Goal: Navigation & Orientation: Find specific page/section

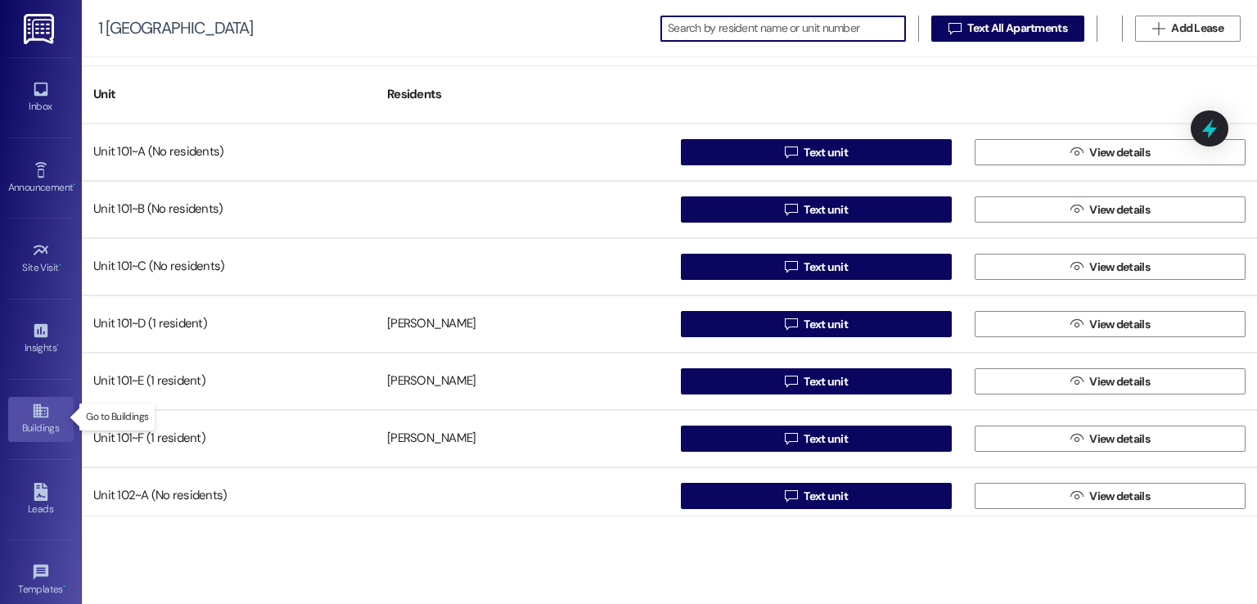
click at [29, 423] on div "Buildings" at bounding box center [41, 428] width 82 height 16
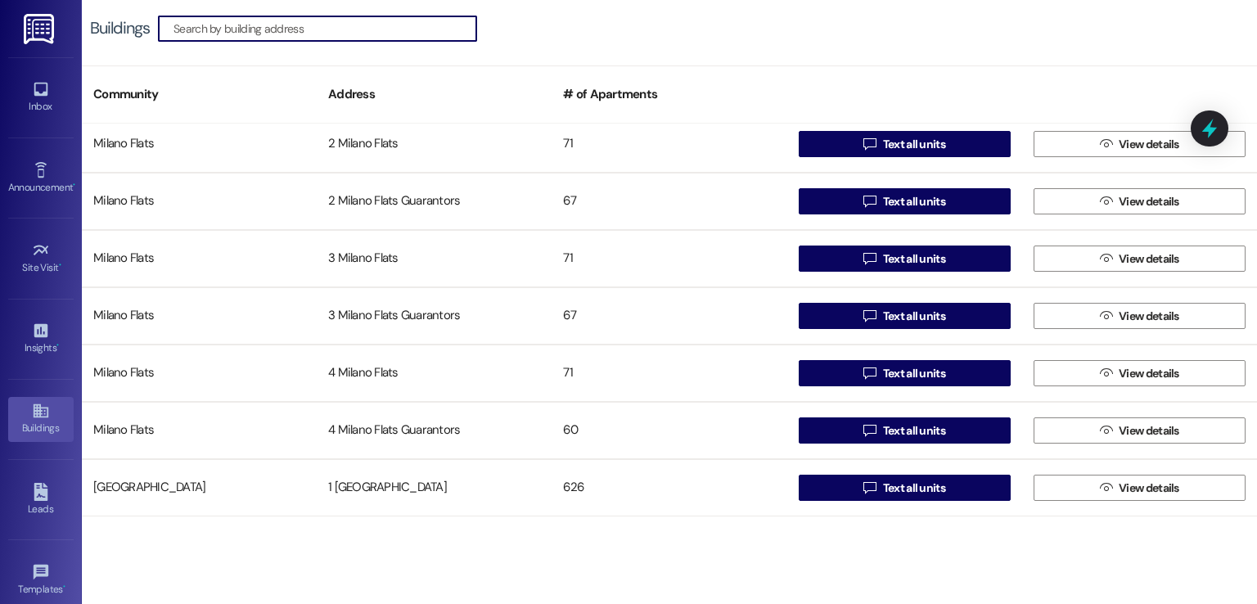
scroll to position [2209, 0]
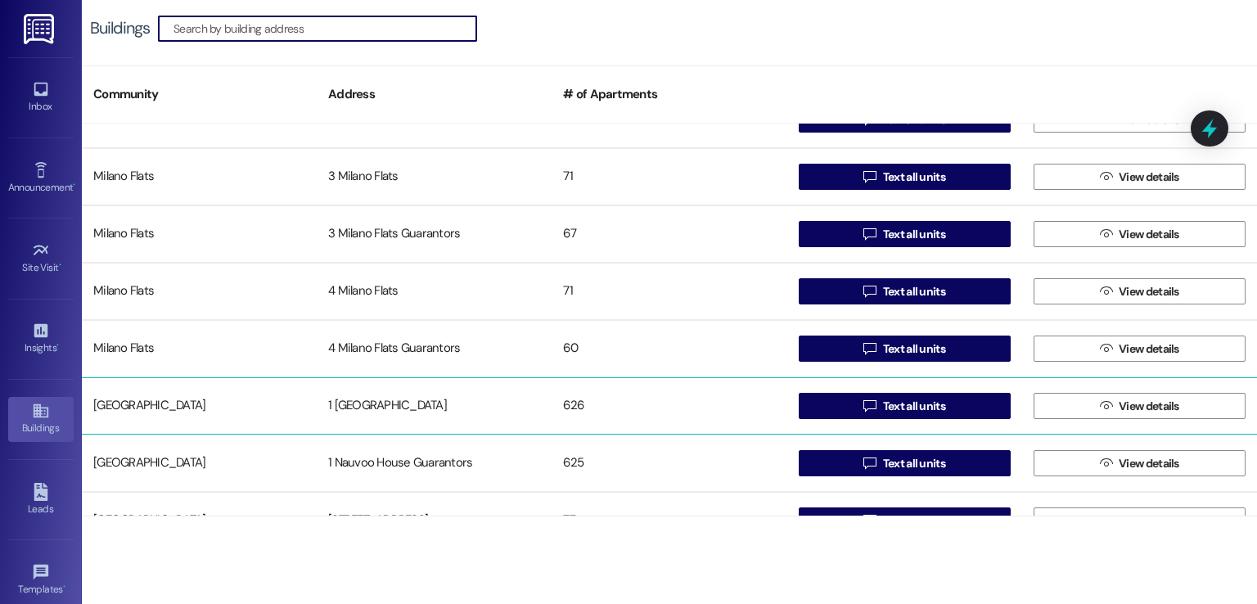
click at [378, 394] on div "1 [GEOGRAPHIC_DATA]" at bounding box center [434, 406] width 235 height 33
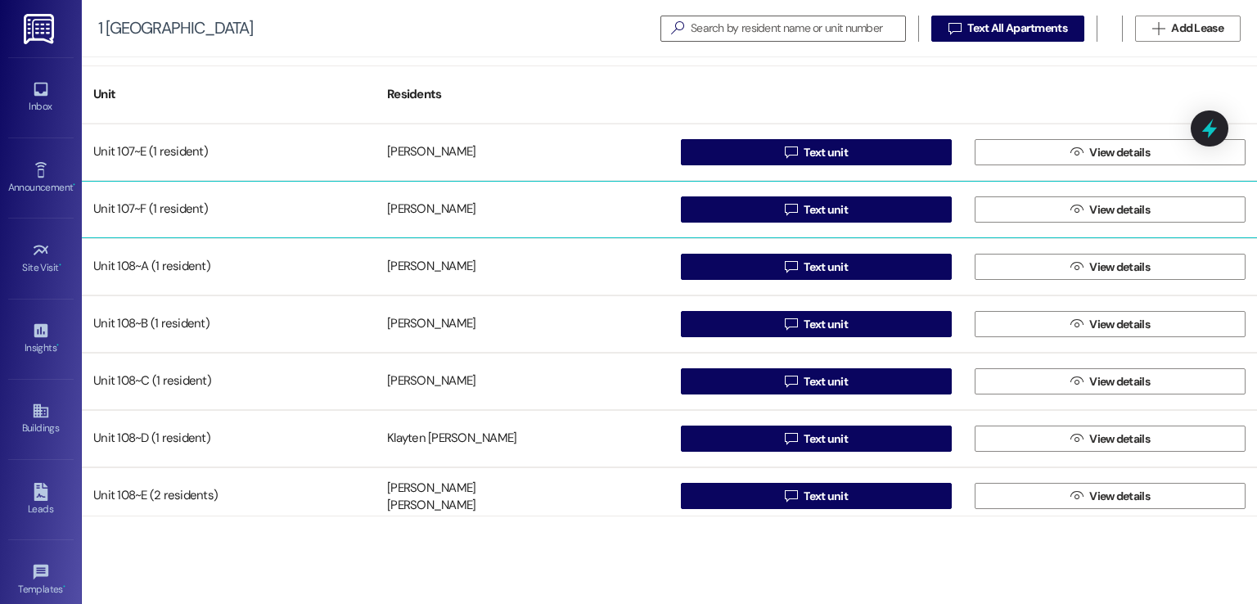
scroll to position [2455, 0]
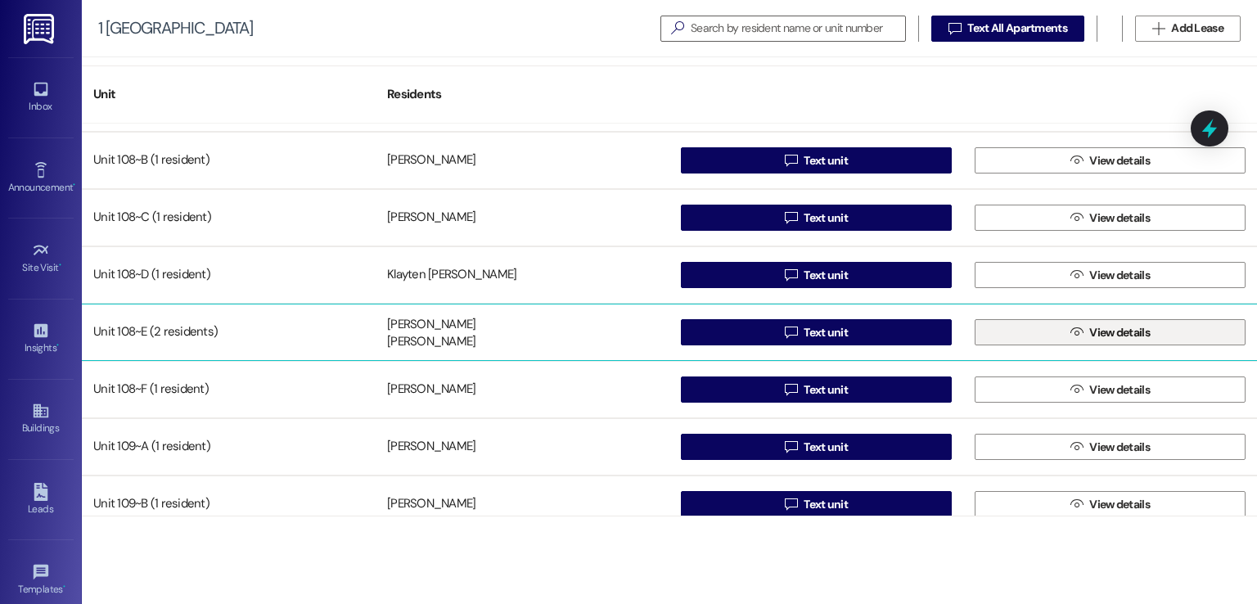
click at [1086, 327] on span "View details" at bounding box center [1119, 332] width 67 height 17
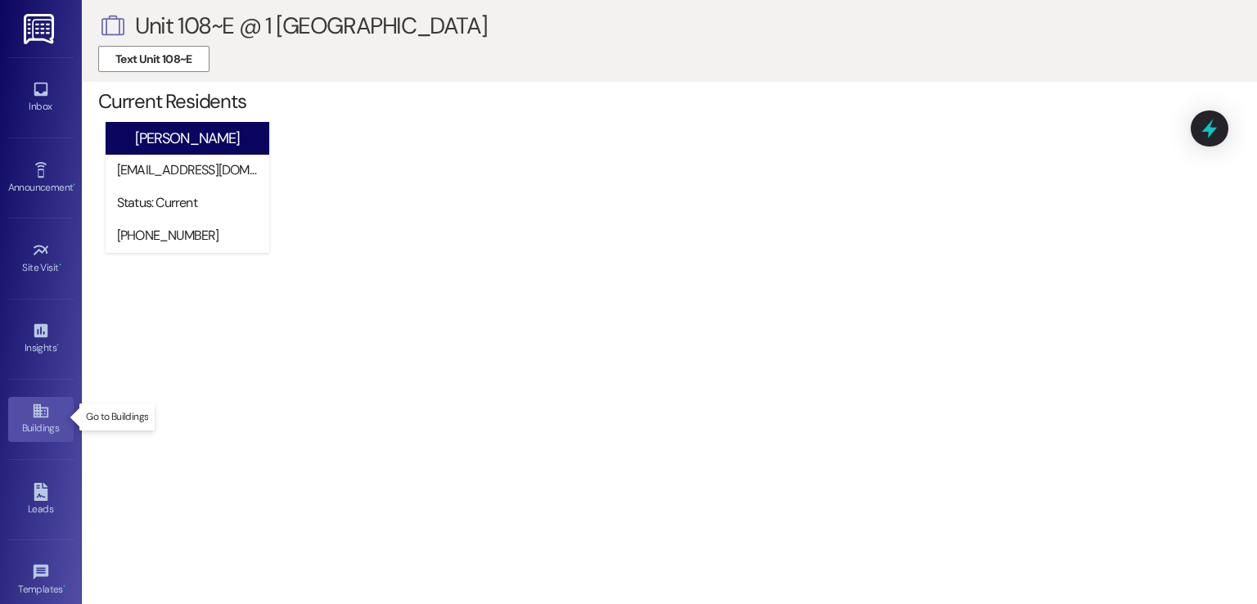
click at [33, 413] on icon at bounding box center [40, 411] width 15 height 14
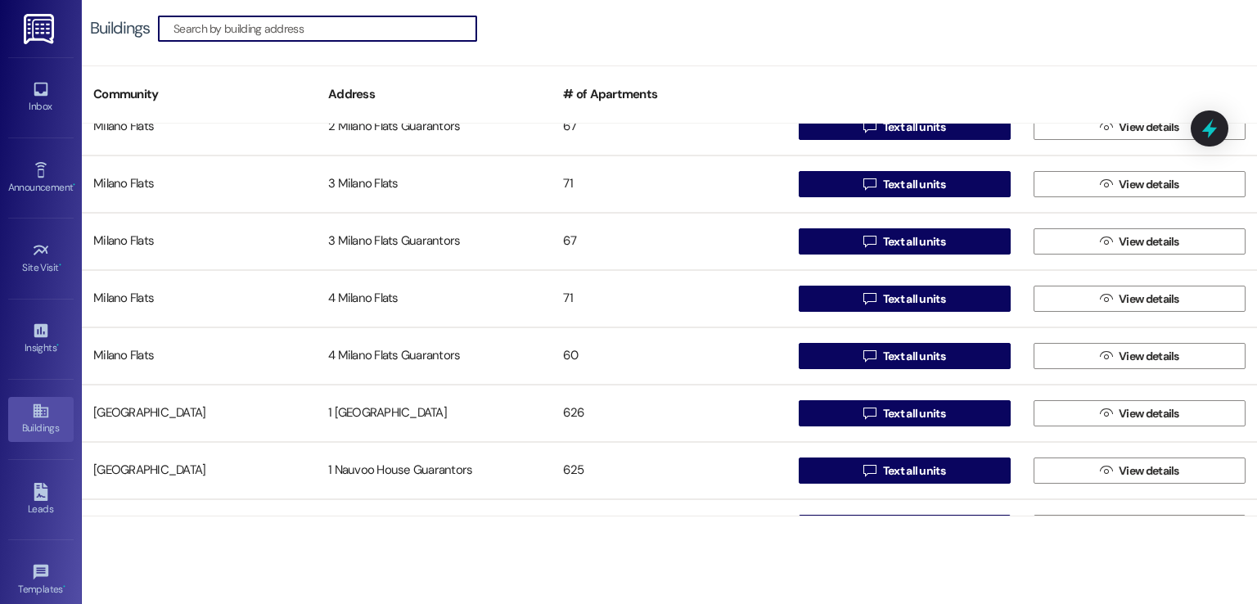
scroll to position [2284, 0]
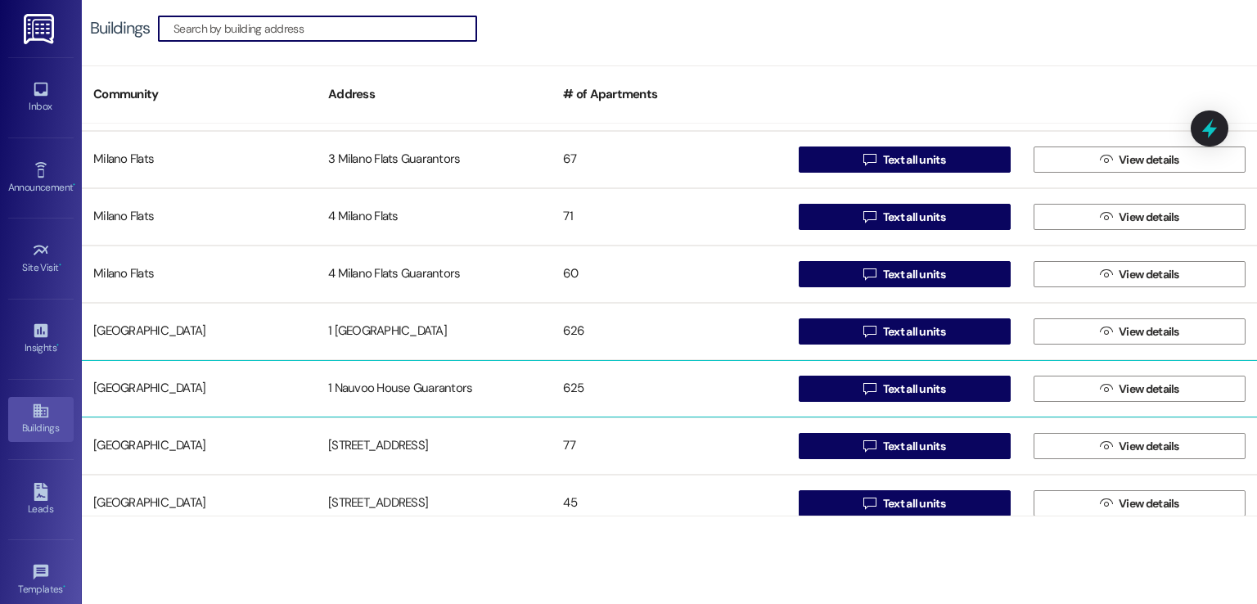
click at [384, 399] on div "1 Nauvoo House Guarantors" at bounding box center [434, 388] width 235 height 33
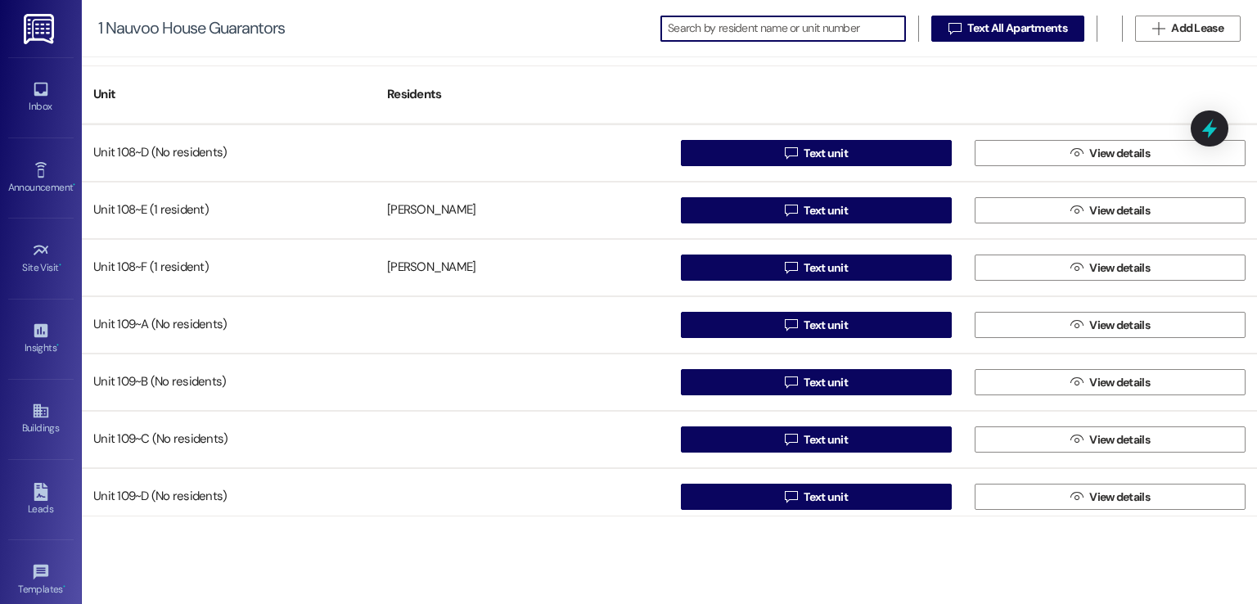
scroll to position [2537, 0]
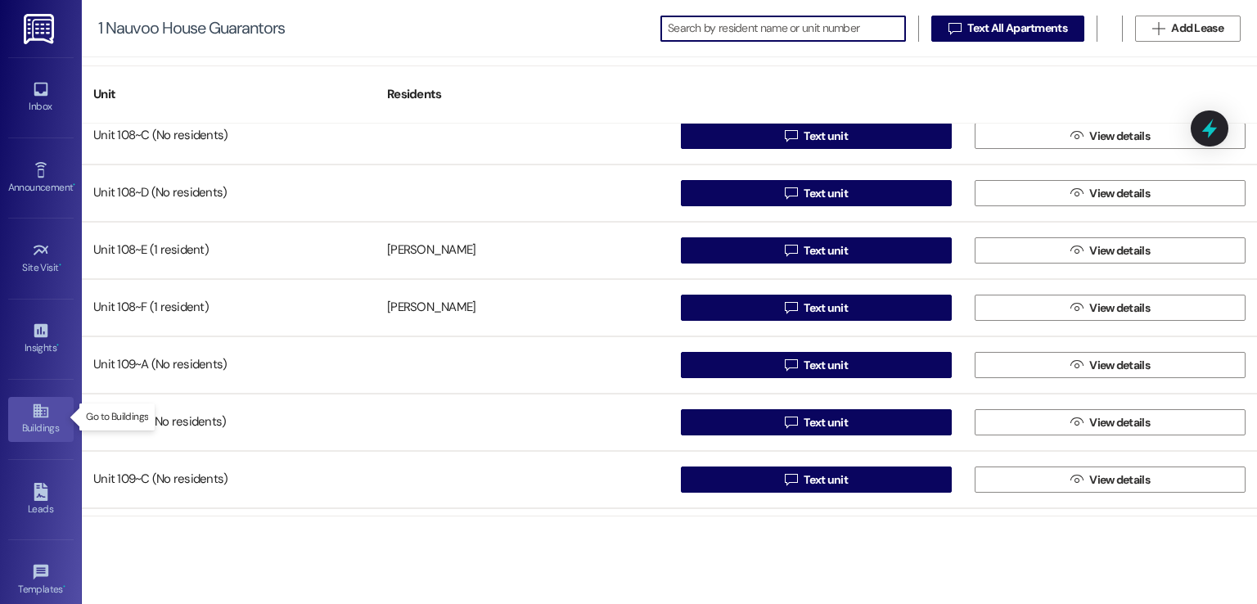
click at [36, 426] on div "Buildings" at bounding box center [41, 428] width 82 height 16
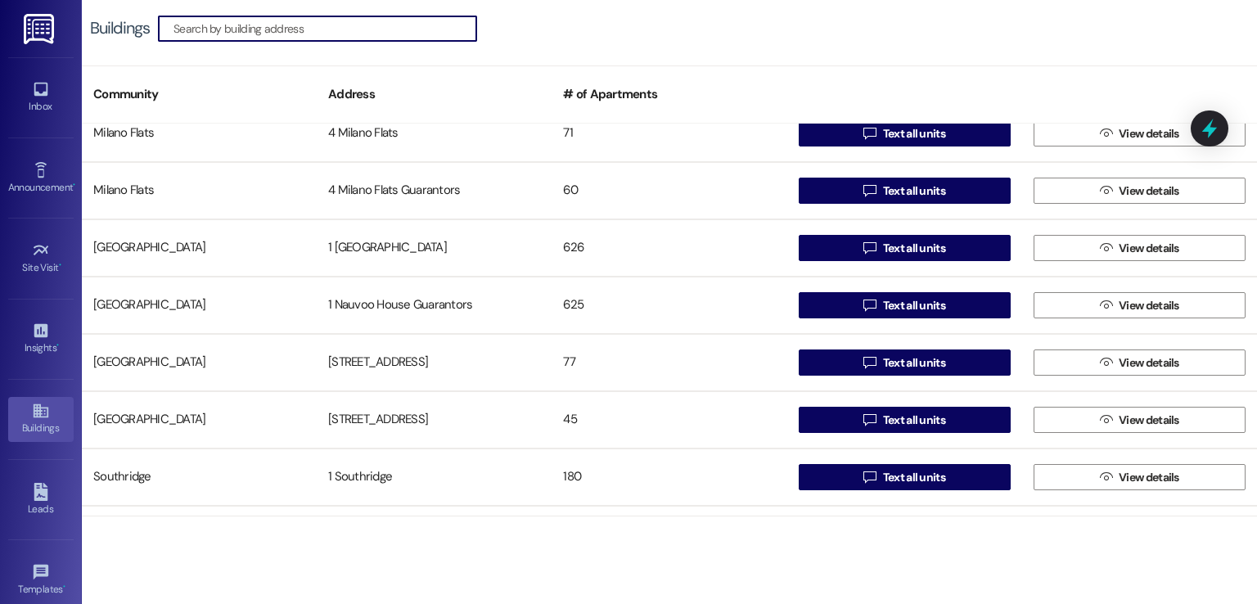
scroll to position [2373, 0]
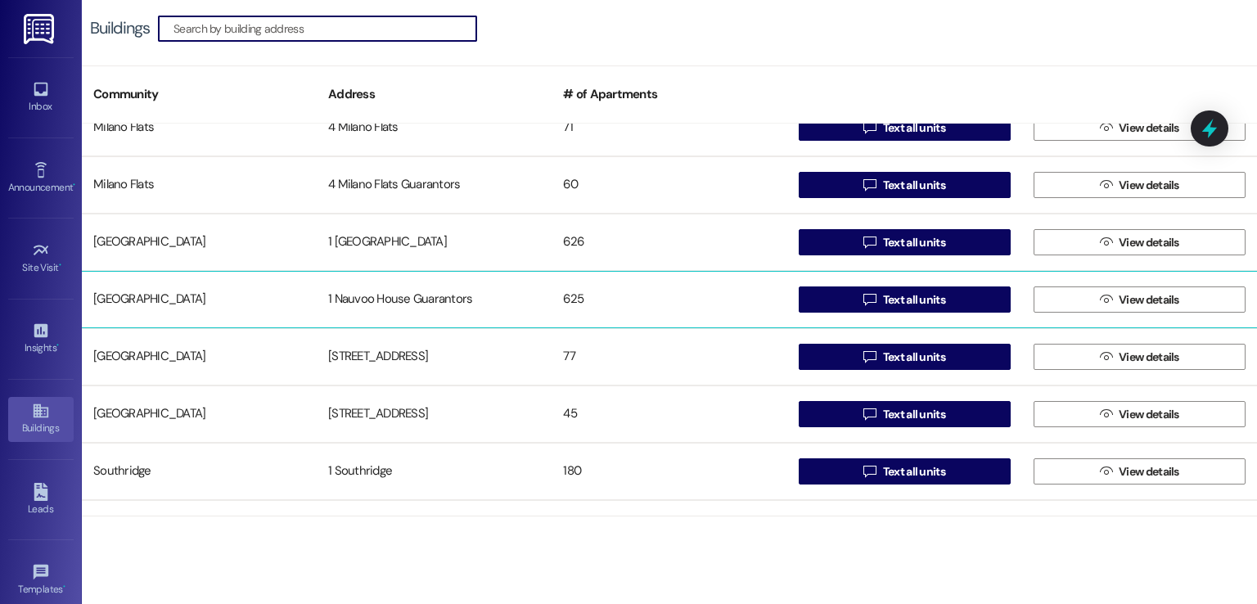
click at [385, 302] on div "1 Nauvoo House Guarantors" at bounding box center [434, 299] width 235 height 33
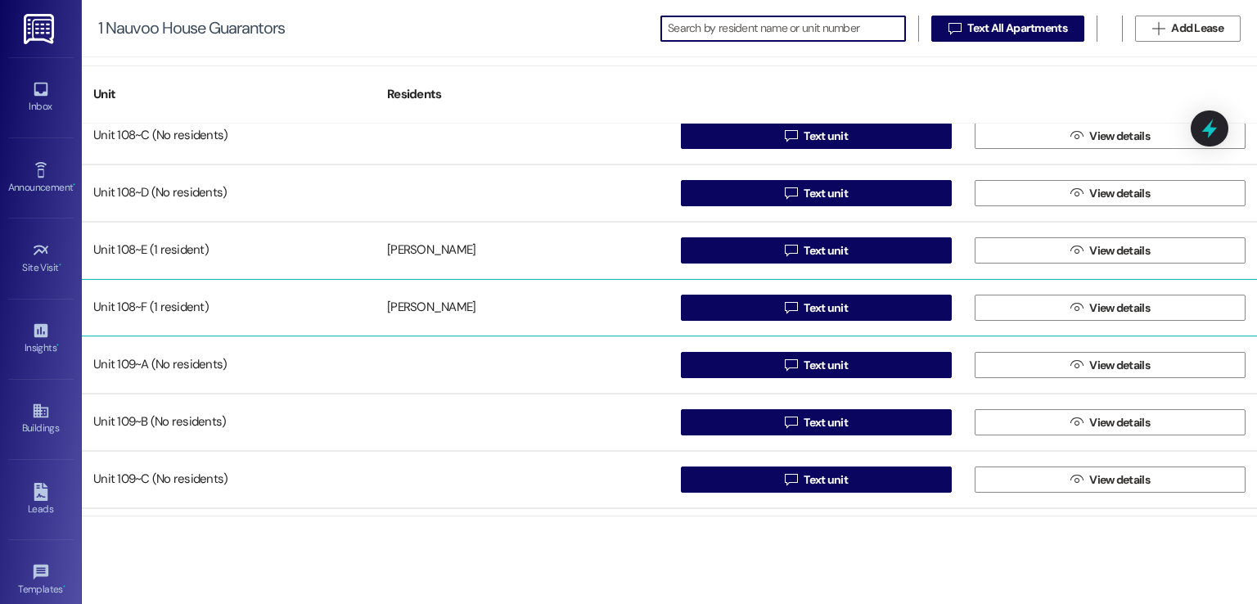
scroll to position [2455, 0]
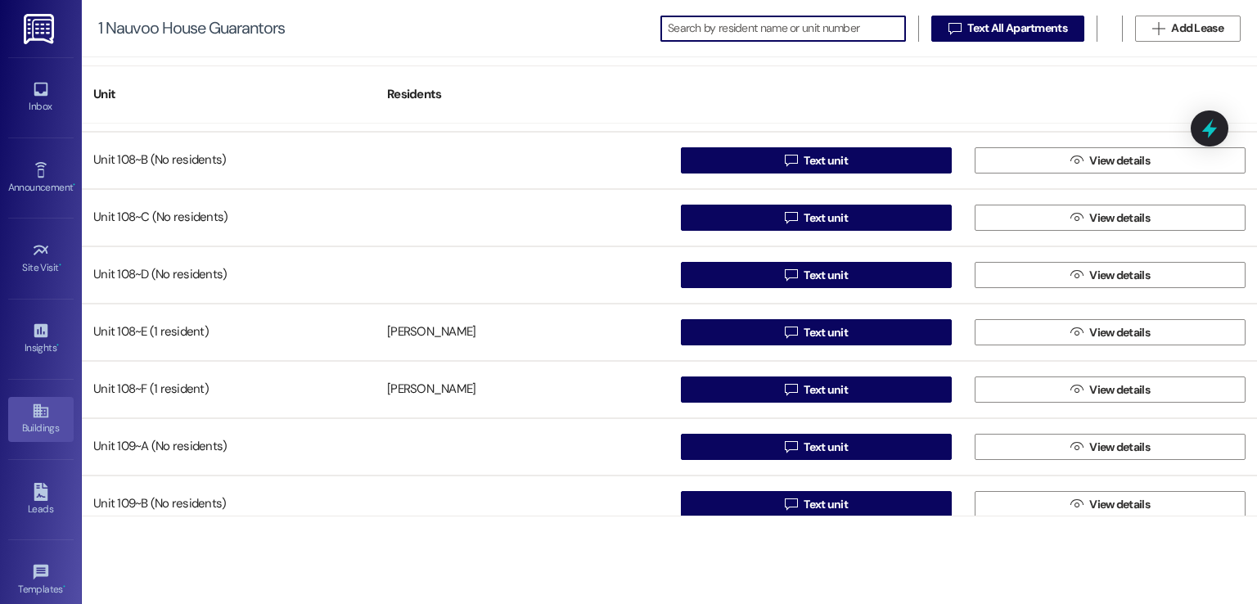
click at [36, 421] on div "Buildings" at bounding box center [41, 428] width 82 height 16
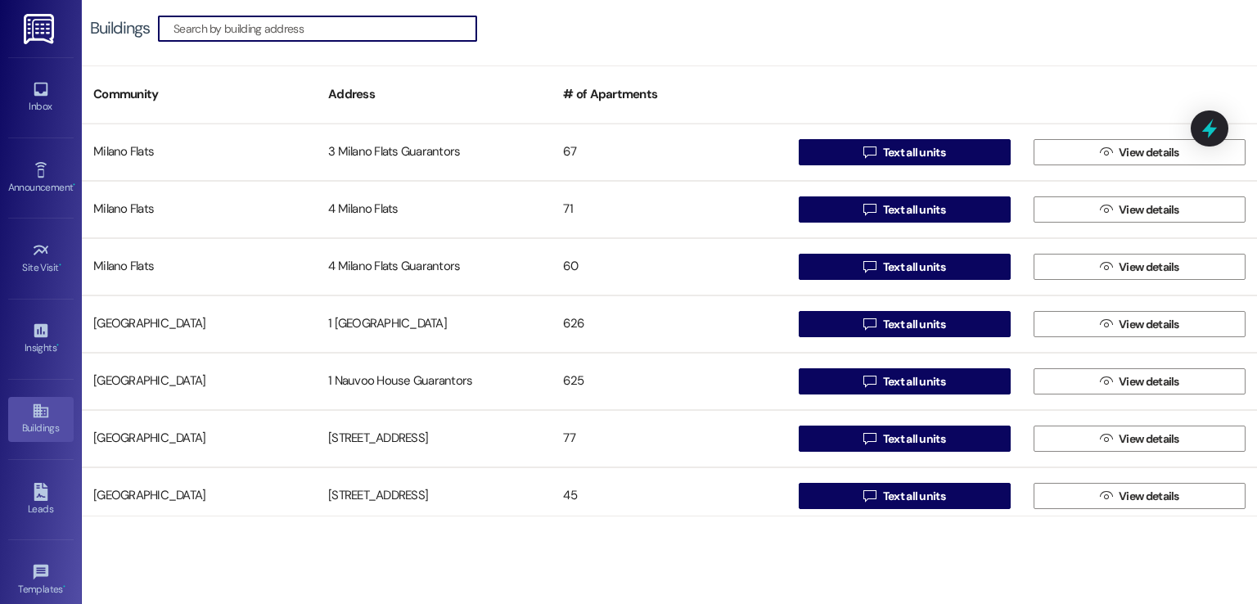
scroll to position [2373, 0]
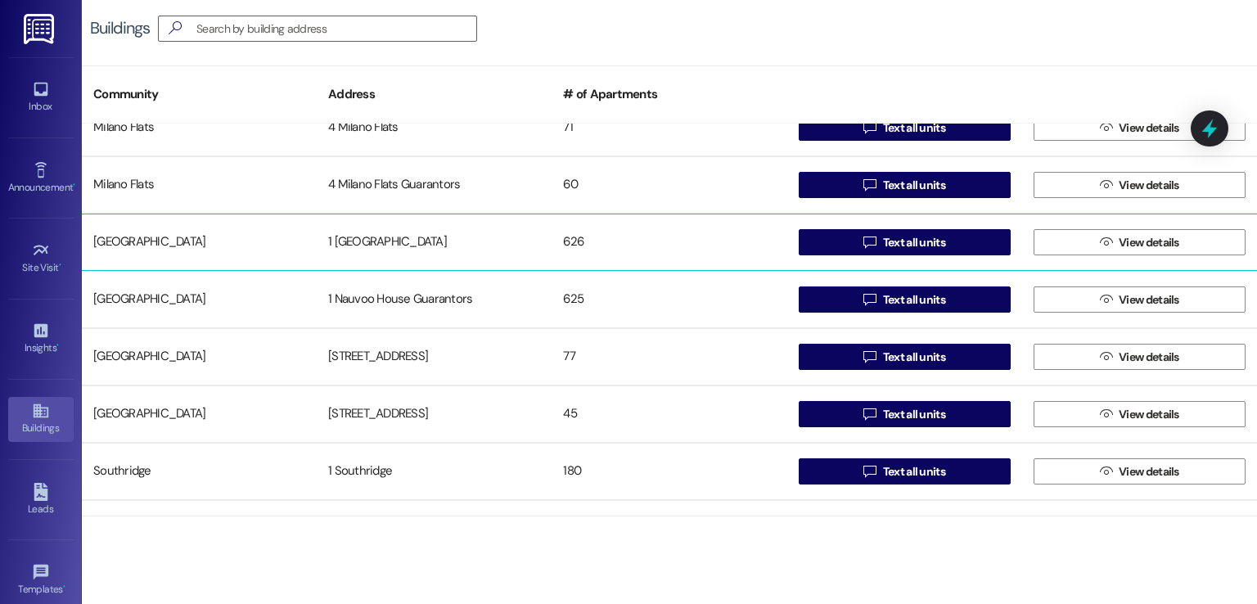
click at [367, 237] on div "1 [GEOGRAPHIC_DATA]" at bounding box center [434, 242] width 235 height 33
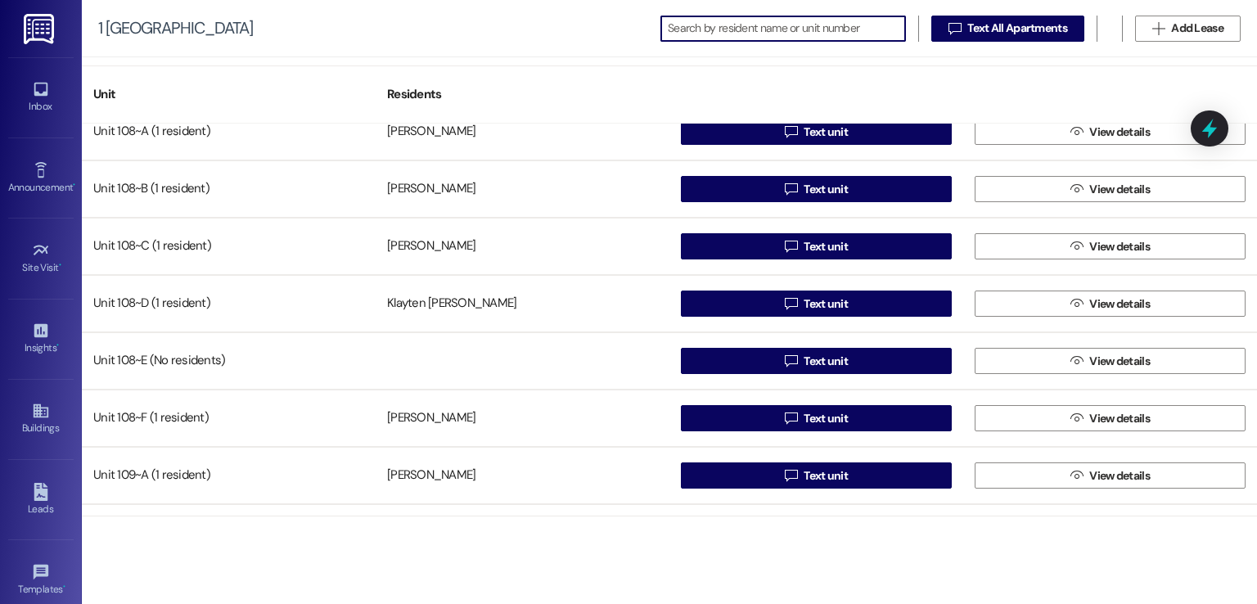
scroll to position [2455, 0]
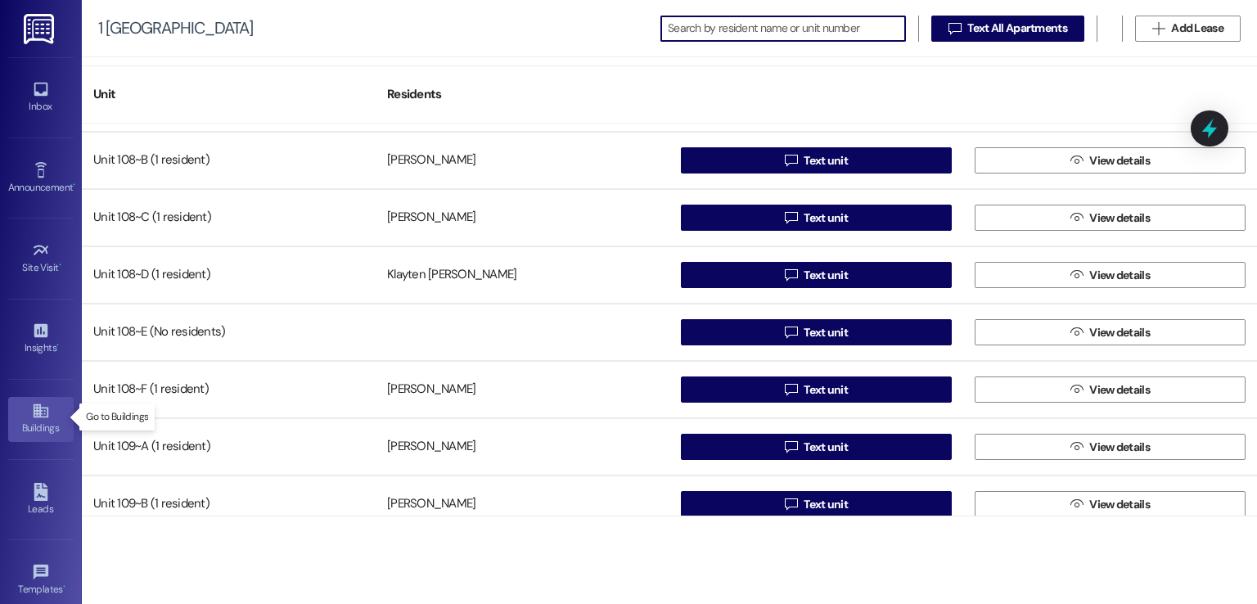
click at [36, 421] on div "Buildings" at bounding box center [41, 428] width 82 height 16
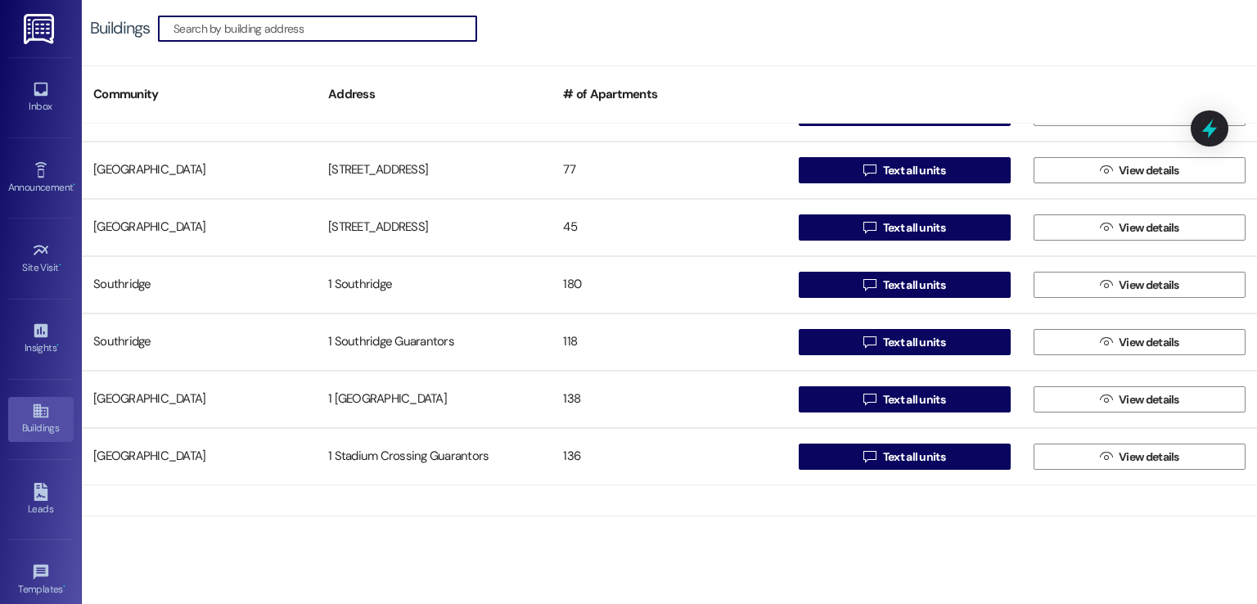
scroll to position [2373, 0]
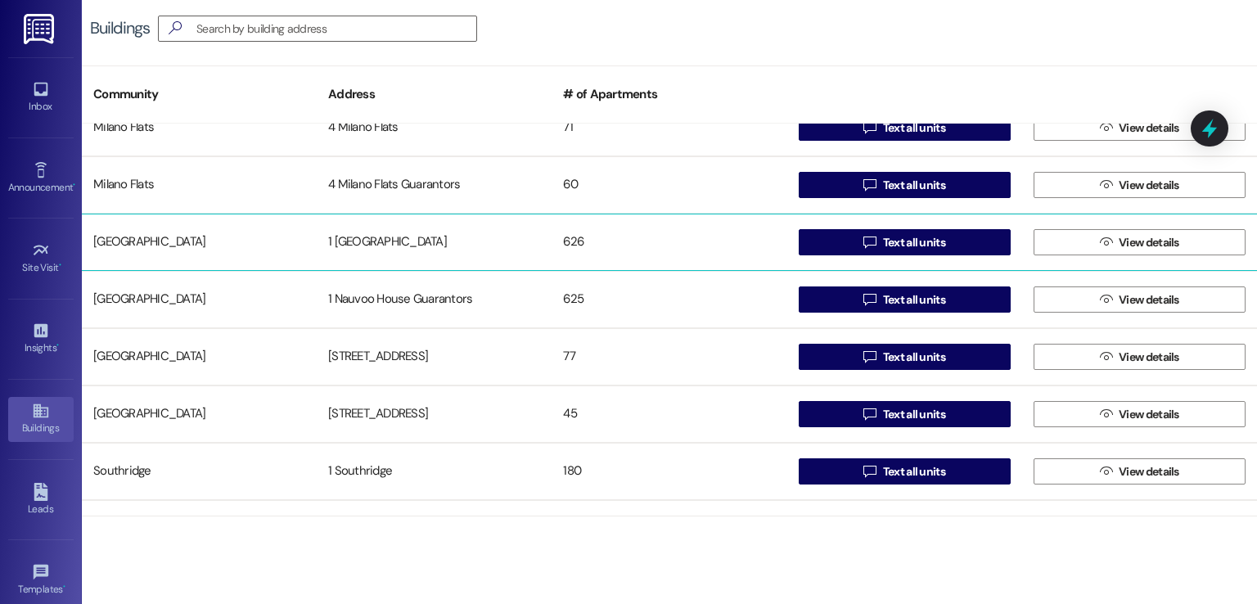
click at [399, 249] on div "1 [GEOGRAPHIC_DATA]" at bounding box center [434, 242] width 235 height 33
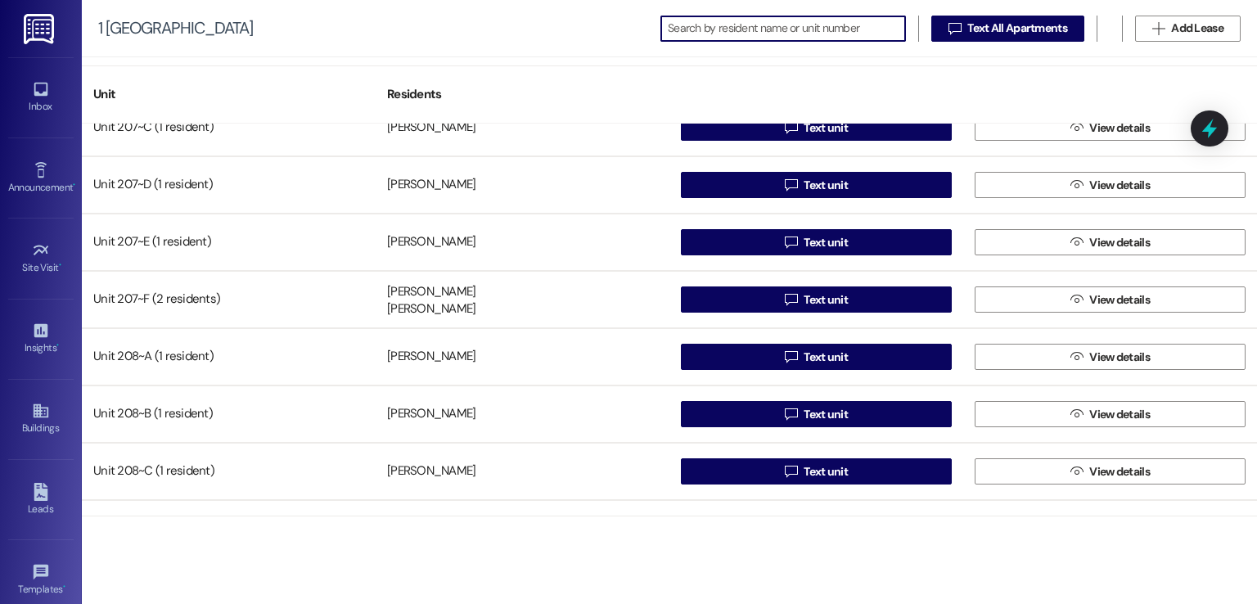
scroll to position [8592, 0]
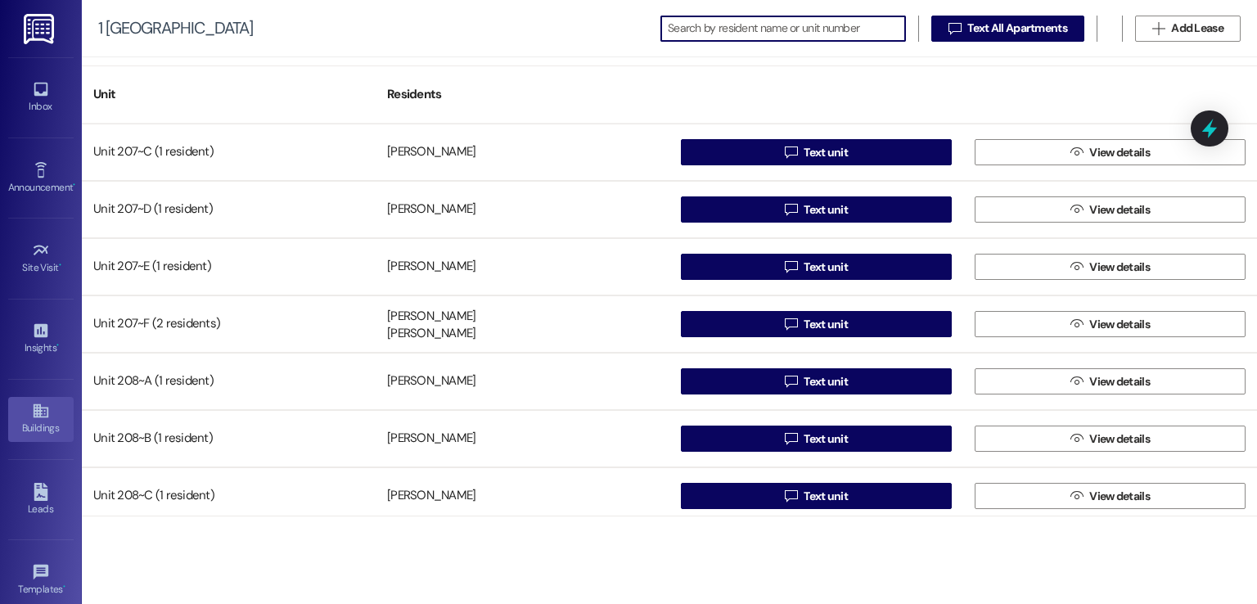
click at [24, 407] on link "Buildings" at bounding box center [40, 419] width 65 height 44
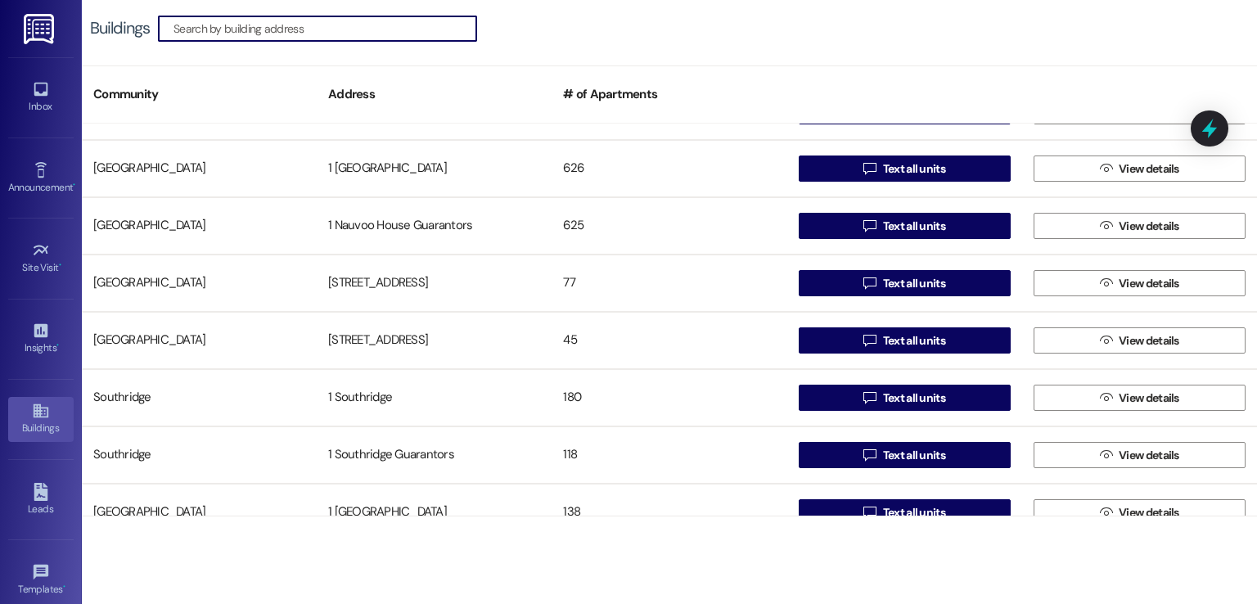
scroll to position [2373, 0]
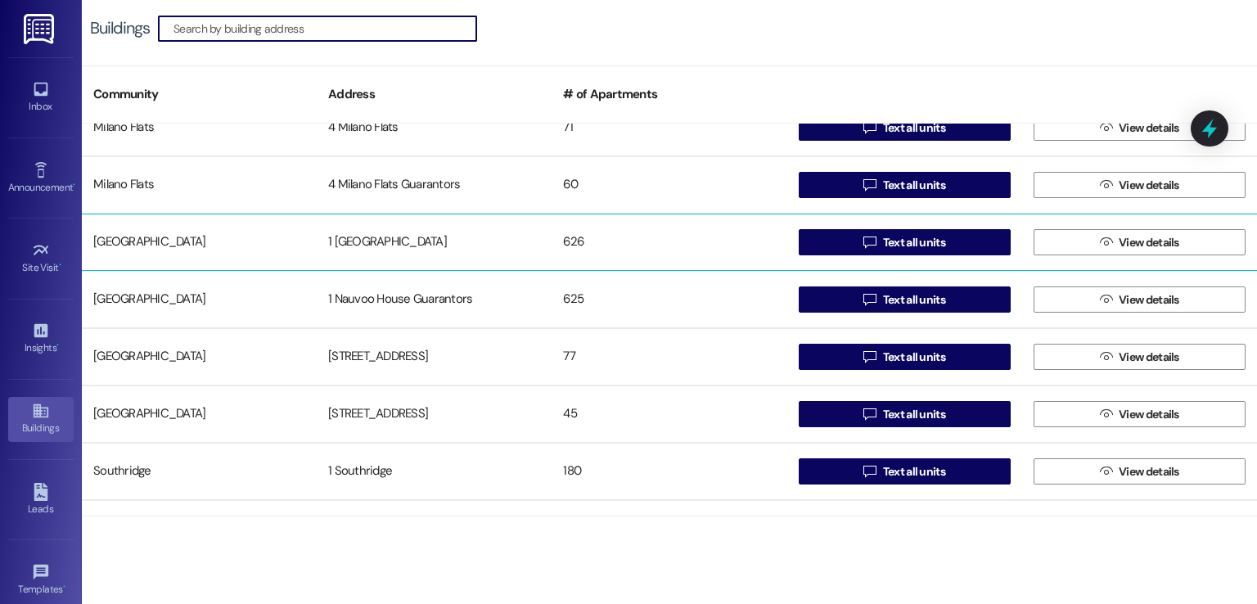
click at [363, 255] on div "1 [GEOGRAPHIC_DATA]" at bounding box center [434, 242] width 235 height 33
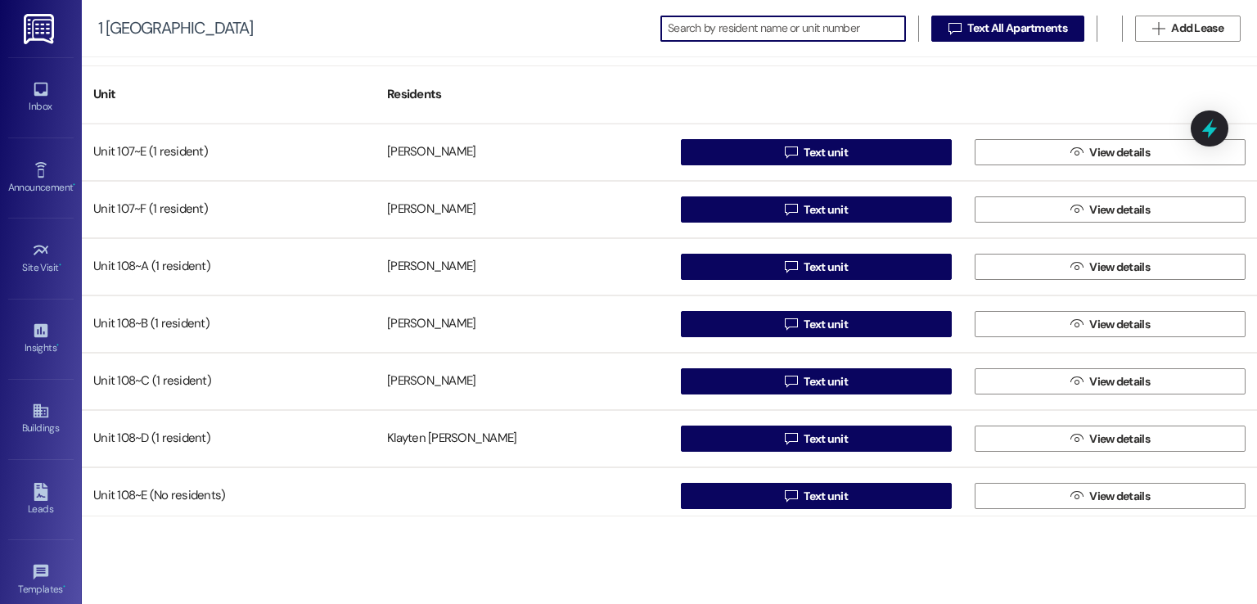
scroll to position [2373, 0]
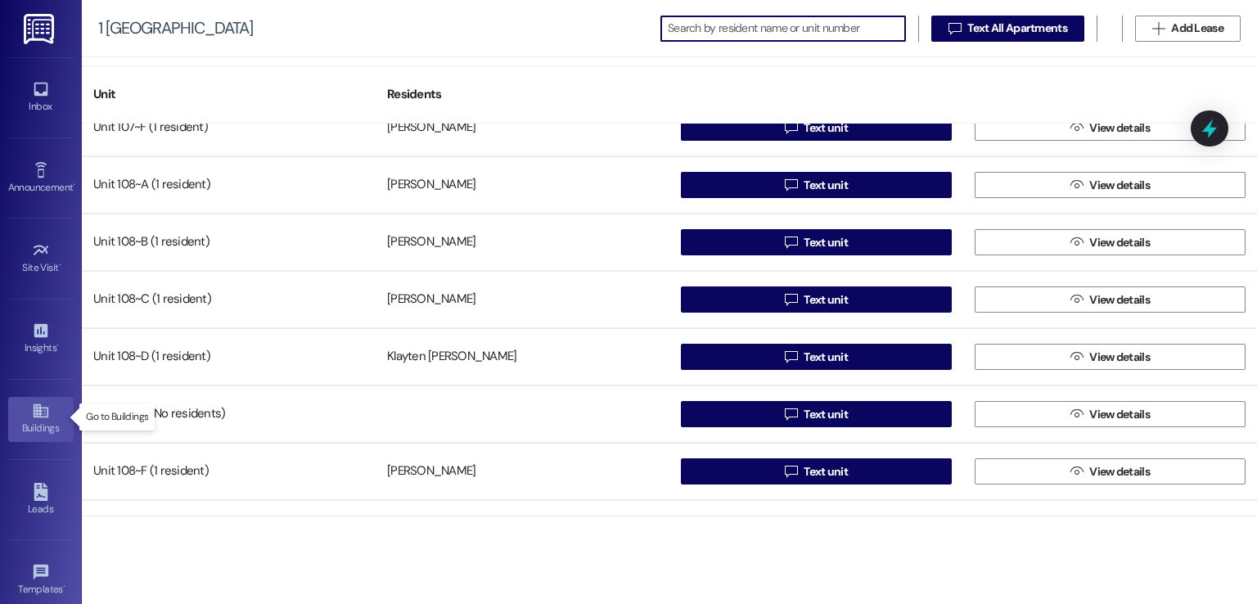
click at [33, 408] on icon at bounding box center [40, 411] width 15 height 14
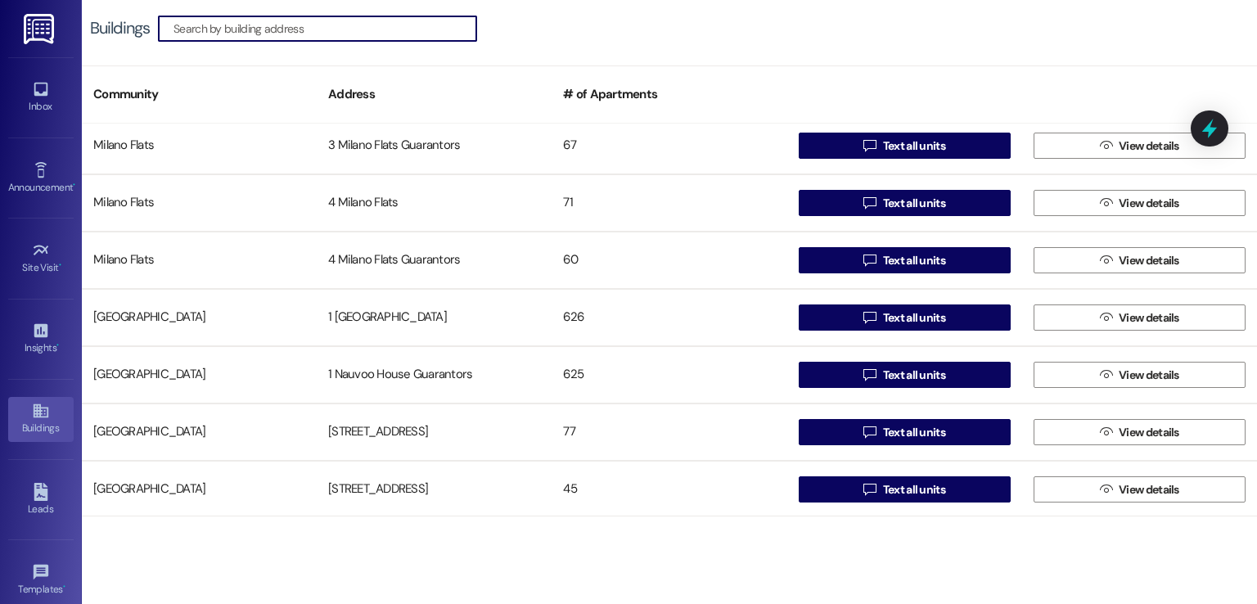
scroll to position [2291, 0]
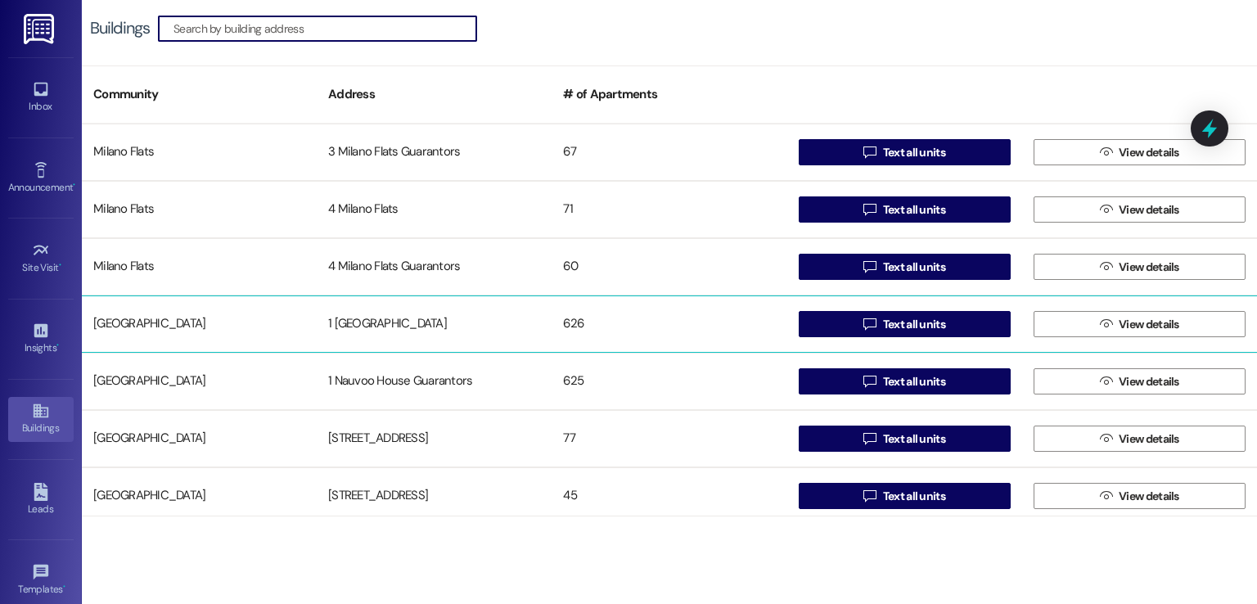
click at [353, 317] on div "1 [GEOGRAPHIC_DATA]" at bounding box center [434, 324] width 235 height 33
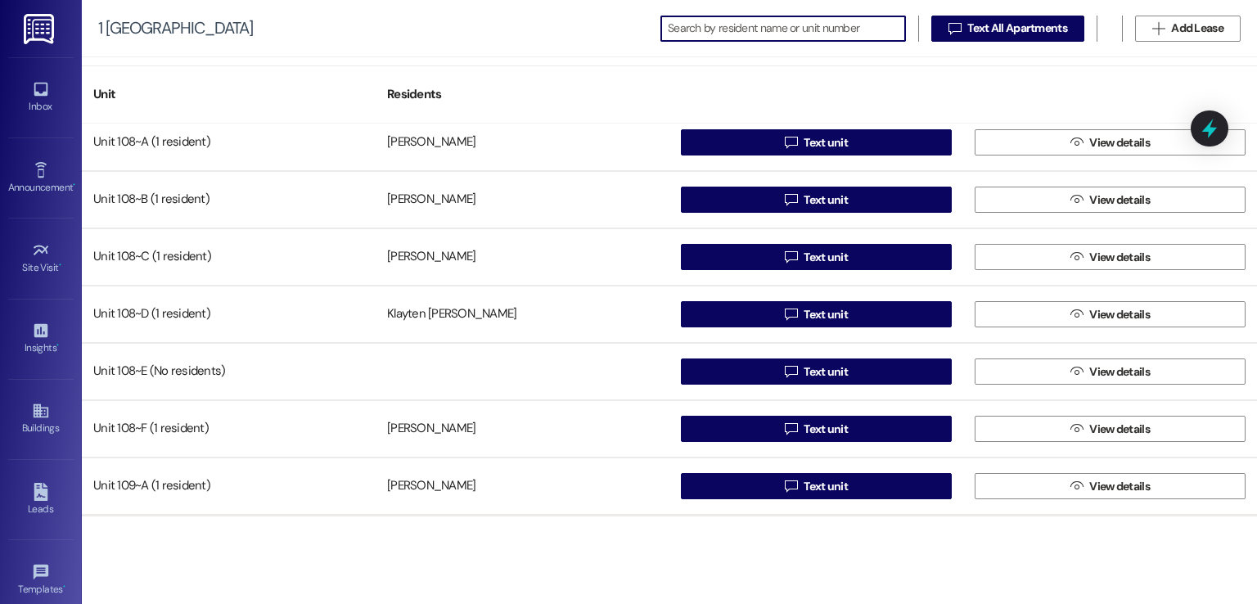
scroll to position [2455, 0]
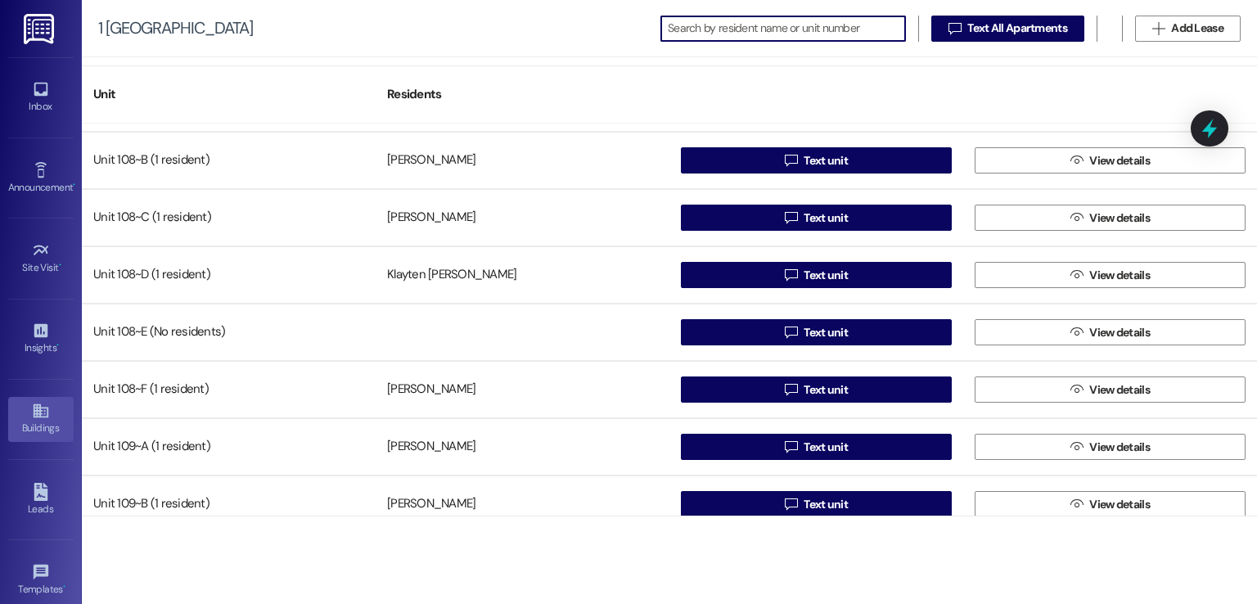
click at [34, 427] on div "Buildings" at bounding box center [41, 428] width 82 height 16
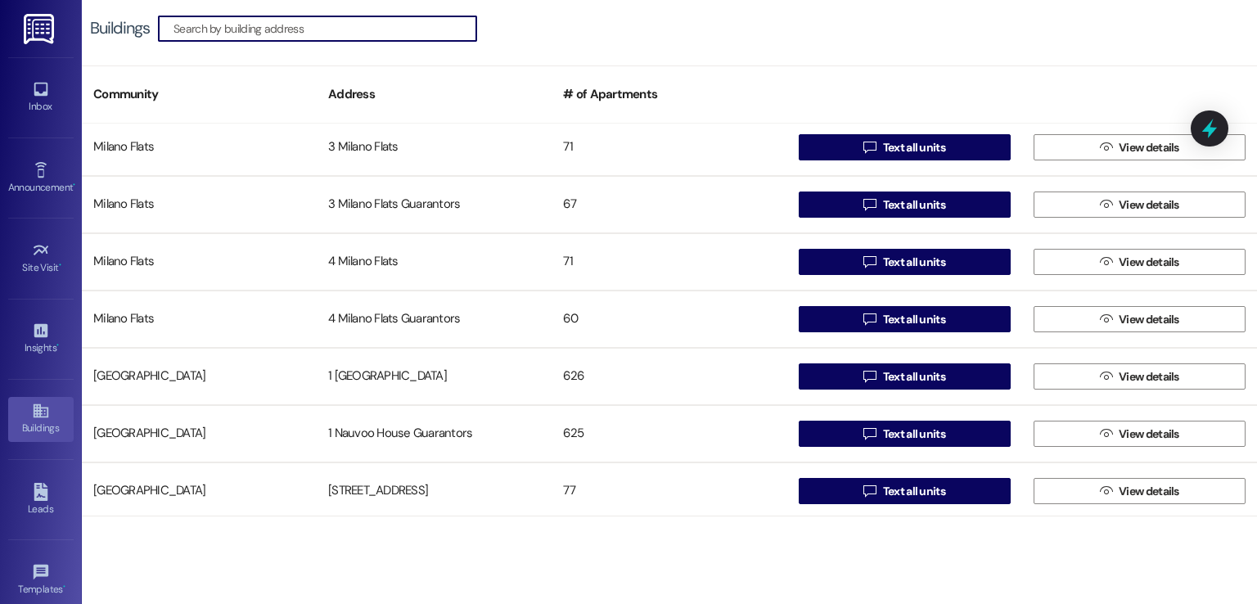
scroll to position [2291, 0]
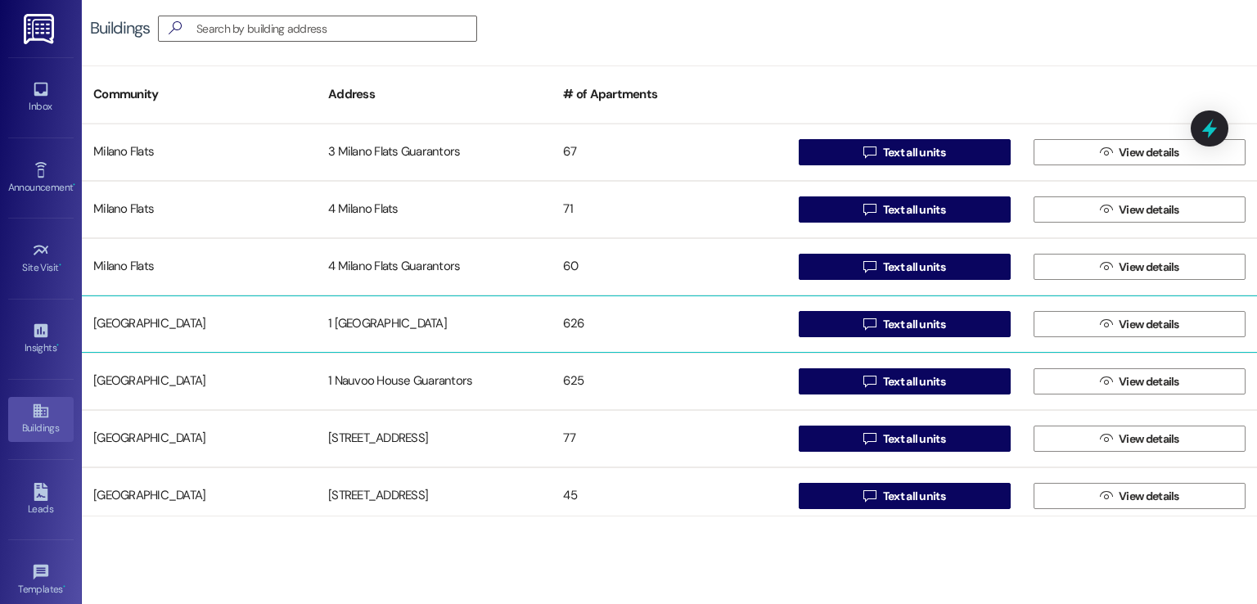
click at [380, 334] on div "1 [GEOGRAPHIC_DATA]" at bounding box center [434, 324] width 235 height 33
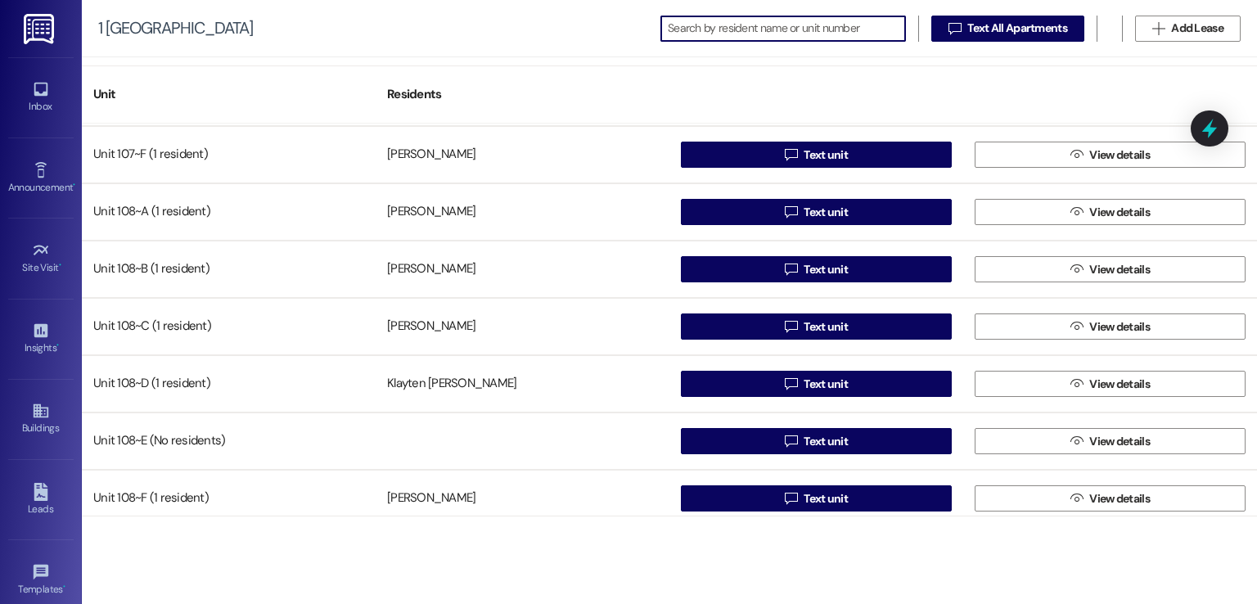
scroll to position [2373, 0]
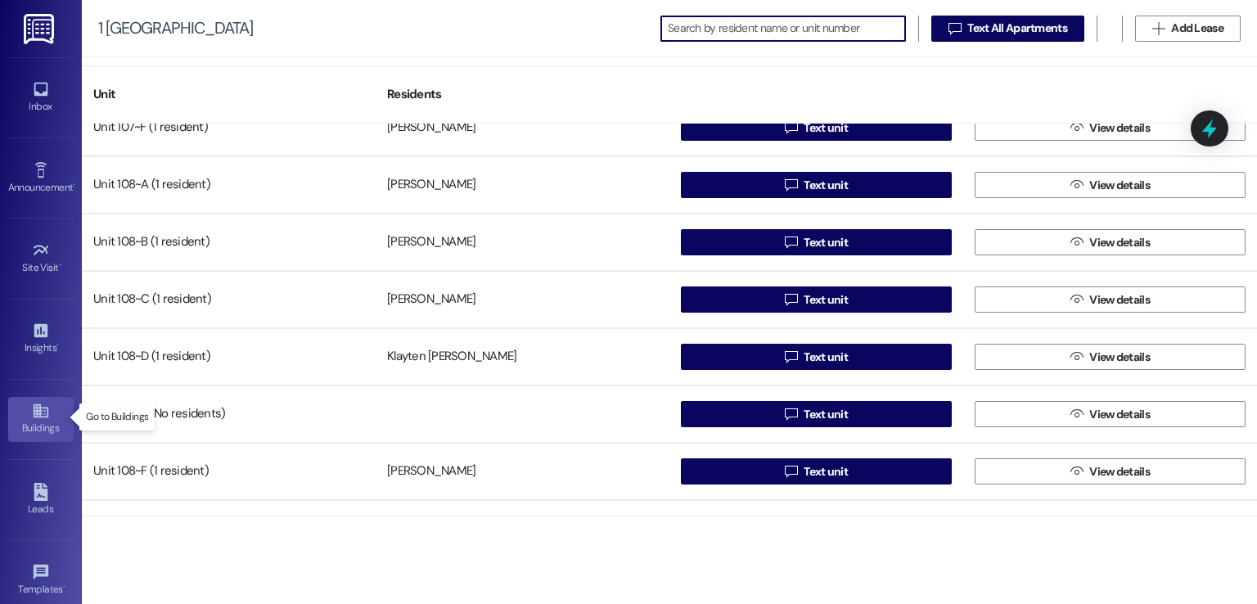
click at [32, 409] on icon at bounding box center [41, 411] width 18 height 18
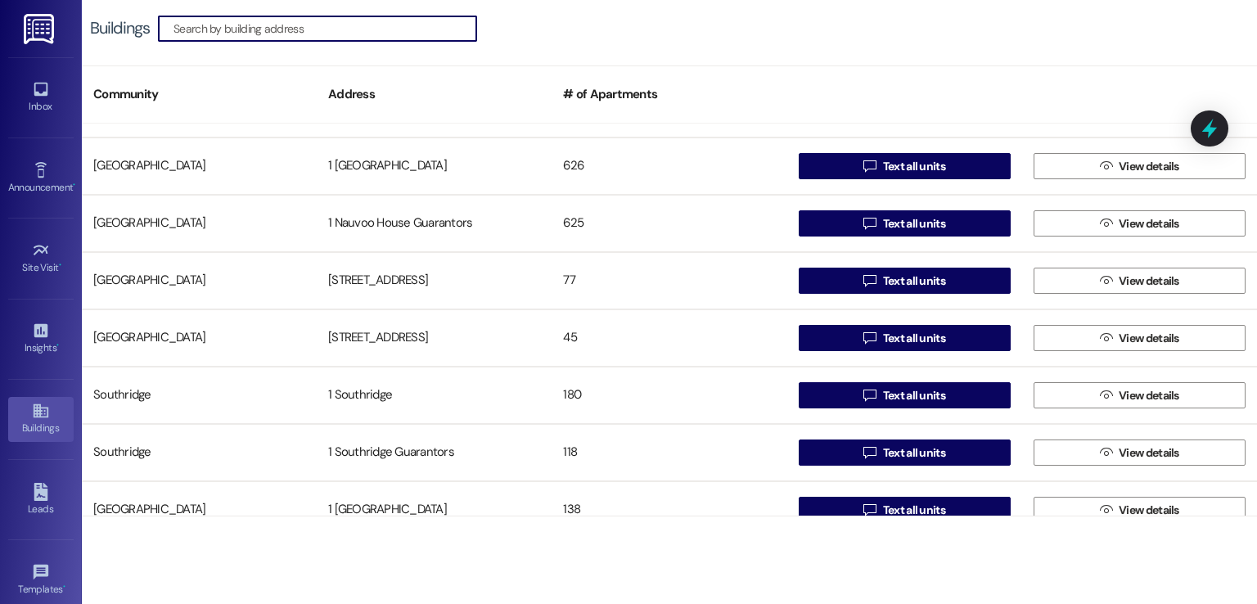
scroll to position [2455, 0]
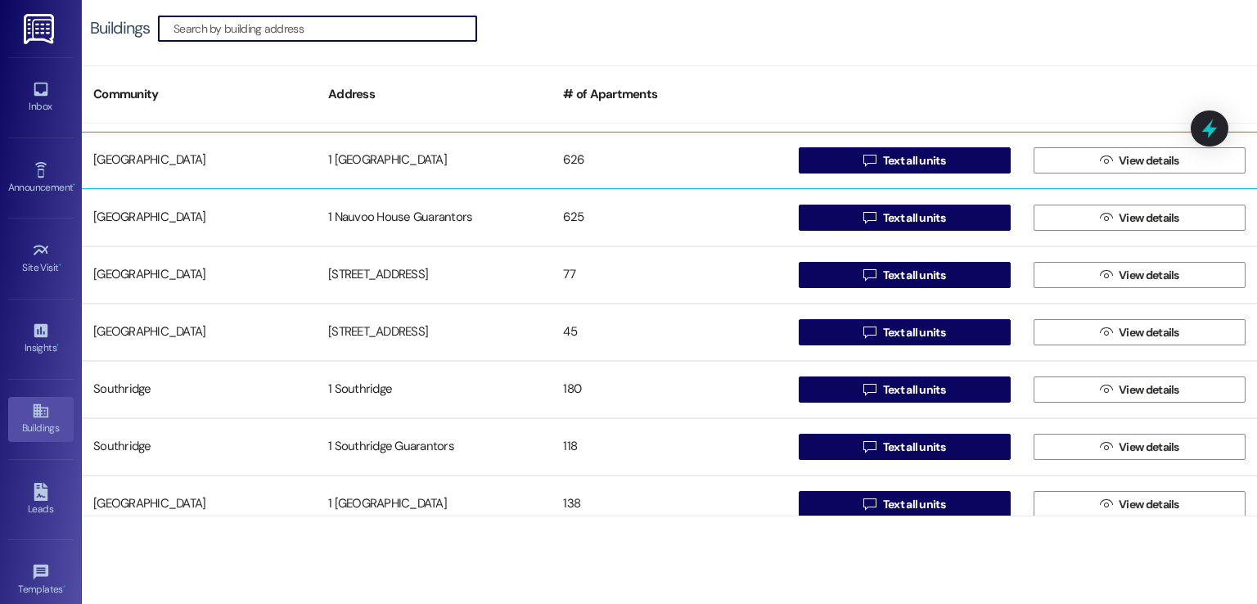
click at [380, 169] on div "1 [GEOGRAPHIC_DATA]" at bounding box center [434, 160] width 235 height 33
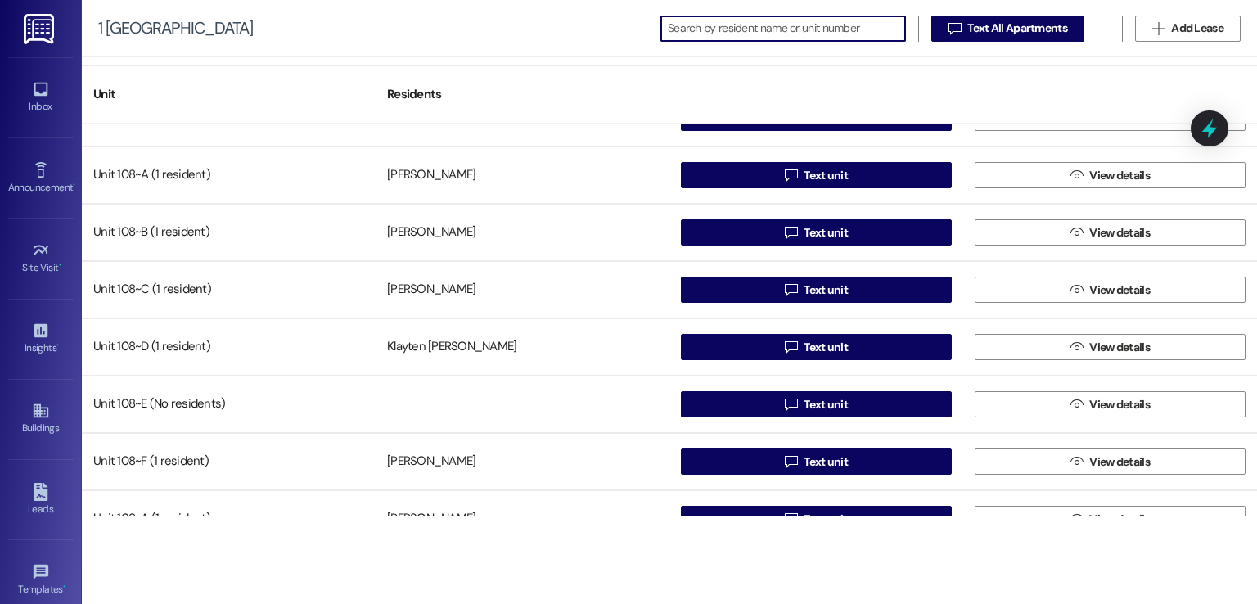
scroll to position [2455, 0]
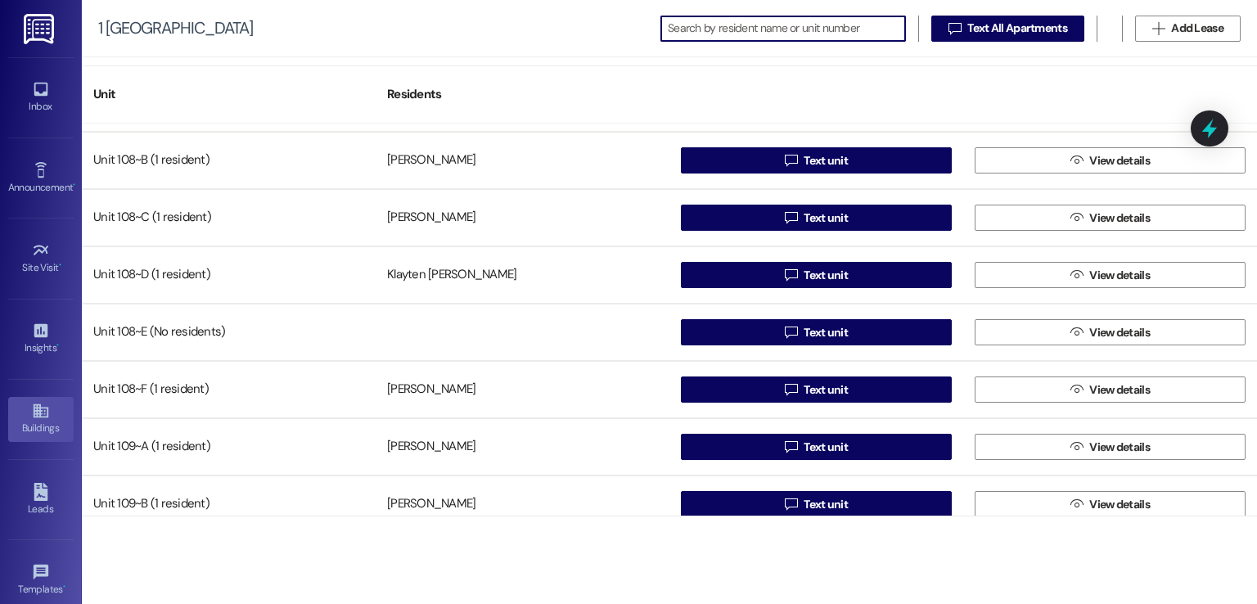
click at [21, 412] on link "Buildings" at bounding box center [40, 419] width 65 height 44
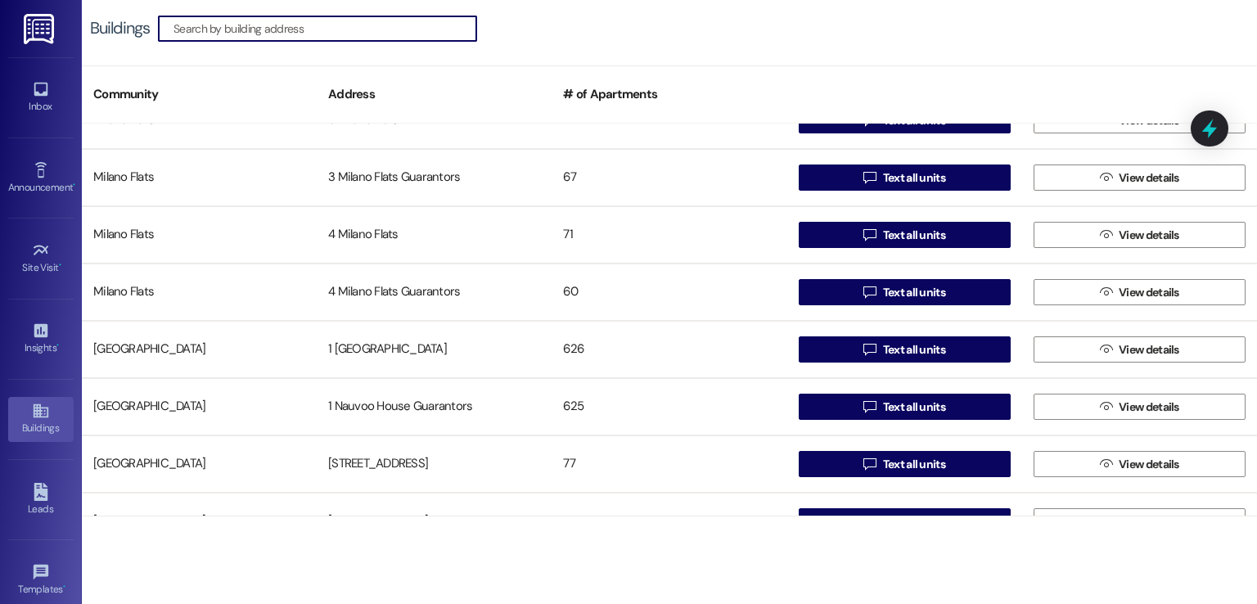
scroll to position [2291, 0]
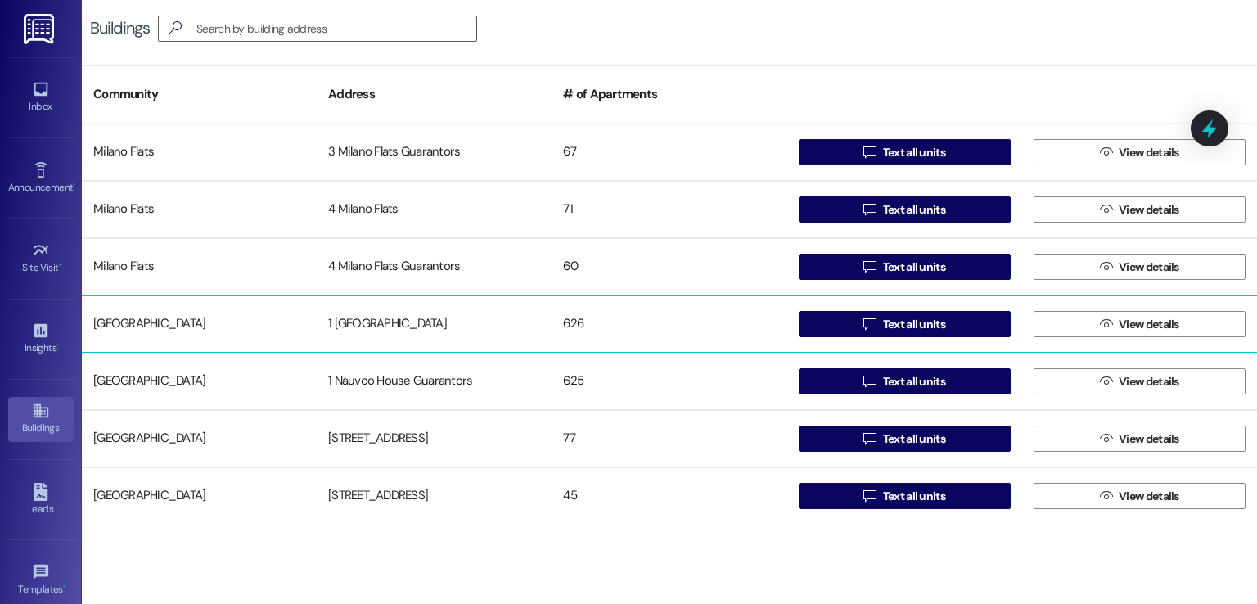
click at [358, 315] on div "1 [GEOGRAPHIC_DATA]" at bounding box center [434, 324] width 235 height 33
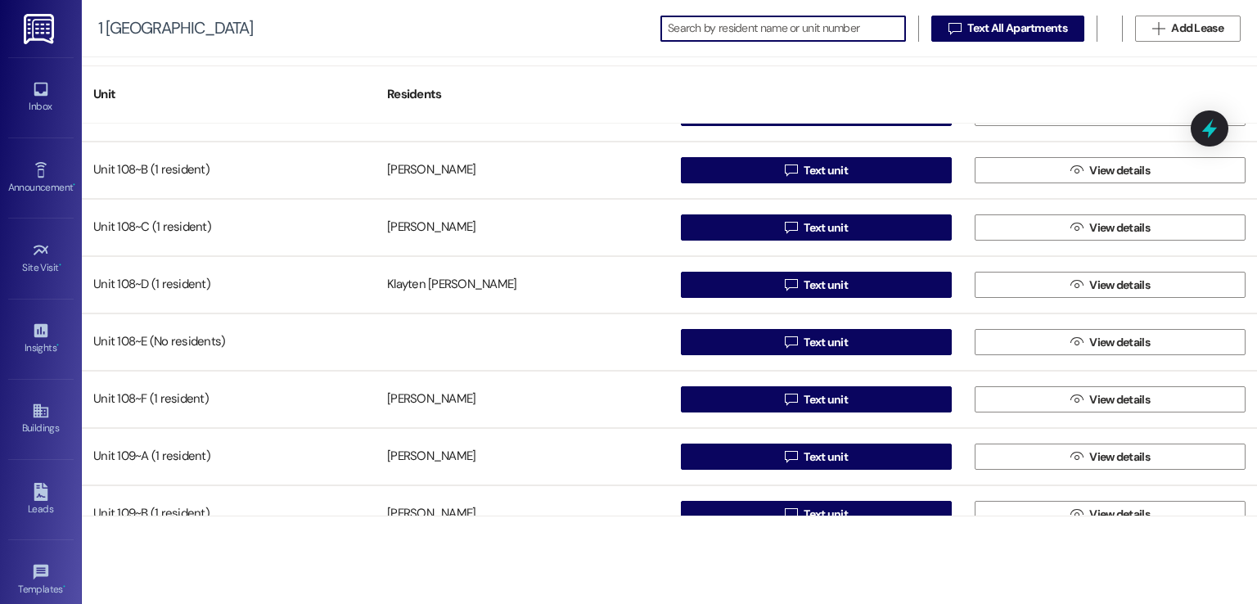
scroll to position [2455, 0]
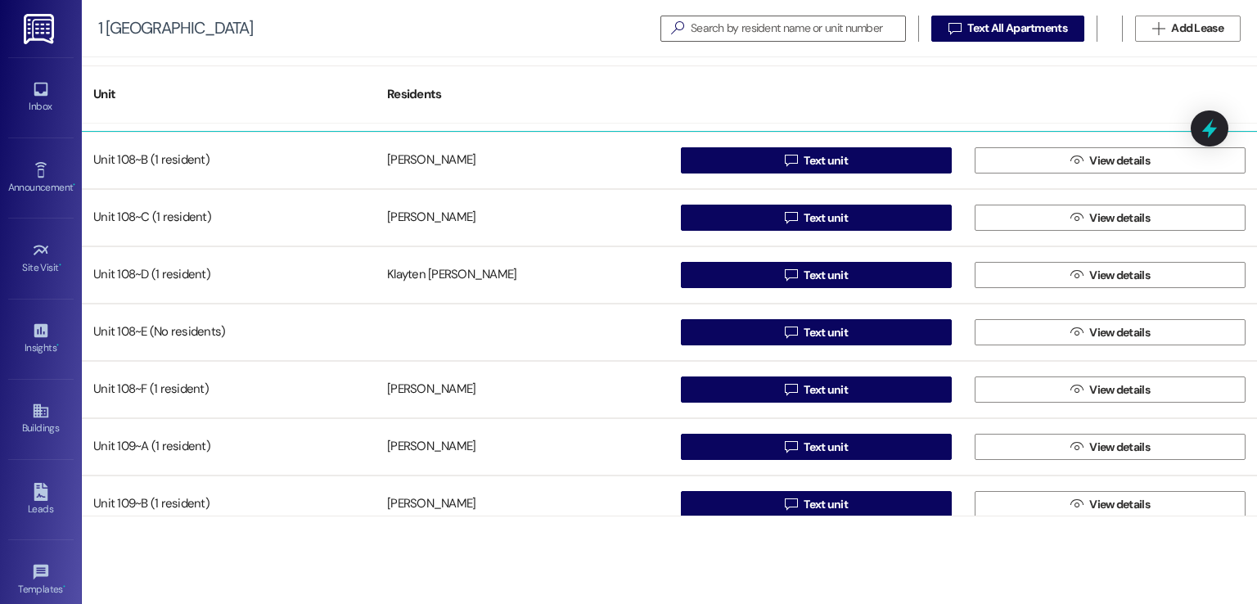
click at [599, 127] on div "Unit 108~A (1 resident) [PERSON_NAME]  Text unit  View details" at bounding box center [669, 102] width 1175 height 57
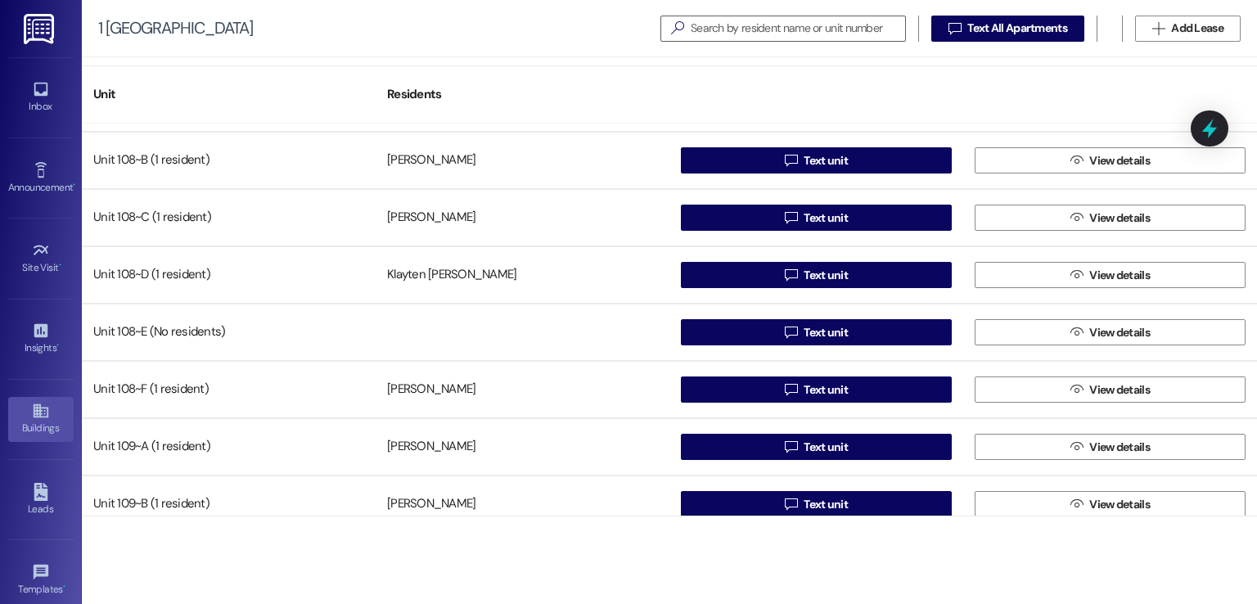
click at [26, 425] on div "Buildings" at bounding box center [41, 428] width 82 height 16
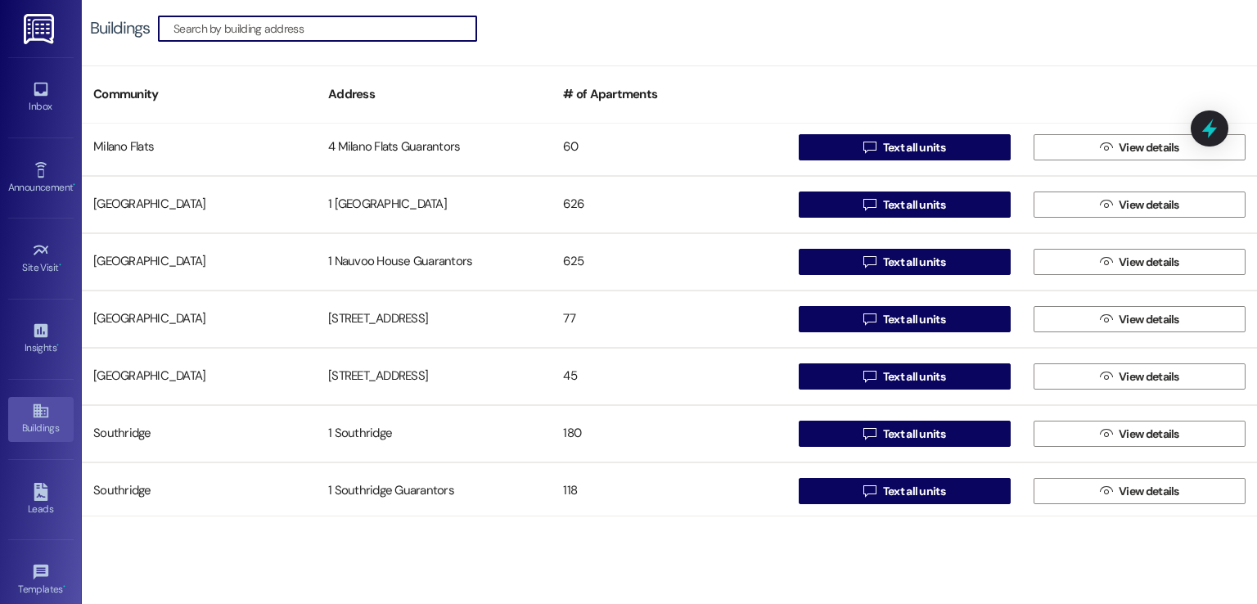
scroll to position [2373, 0]
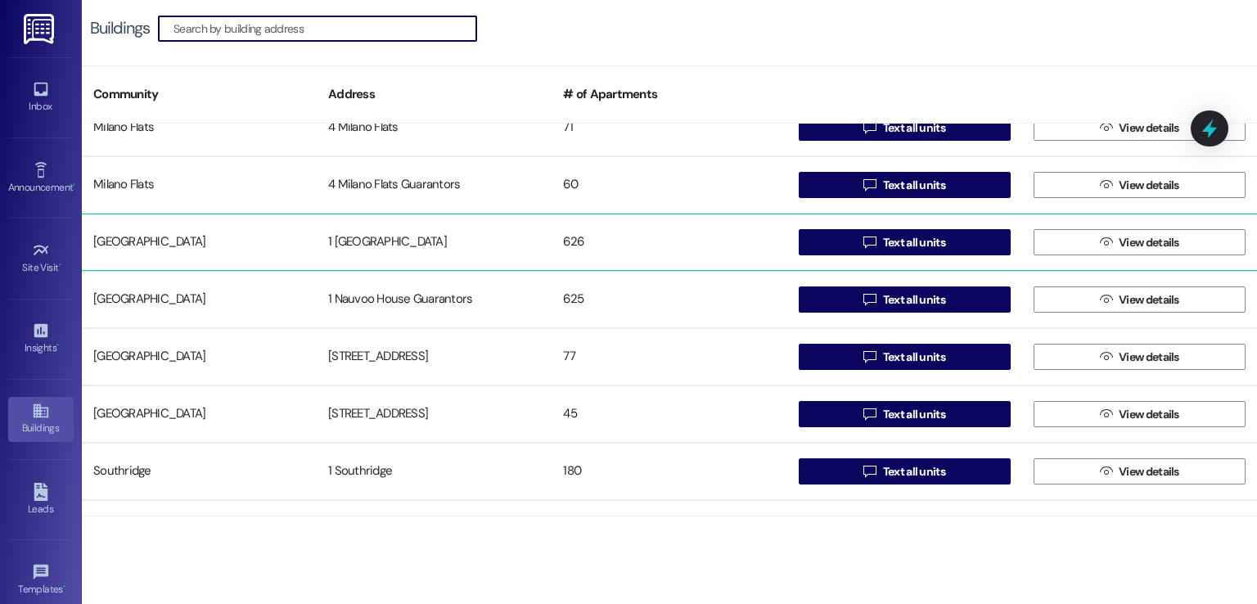
click at [376, 227] on div "1 [GEOGRAPHIC_DATA]" at bounding box center [434, 242] width 235 height 33
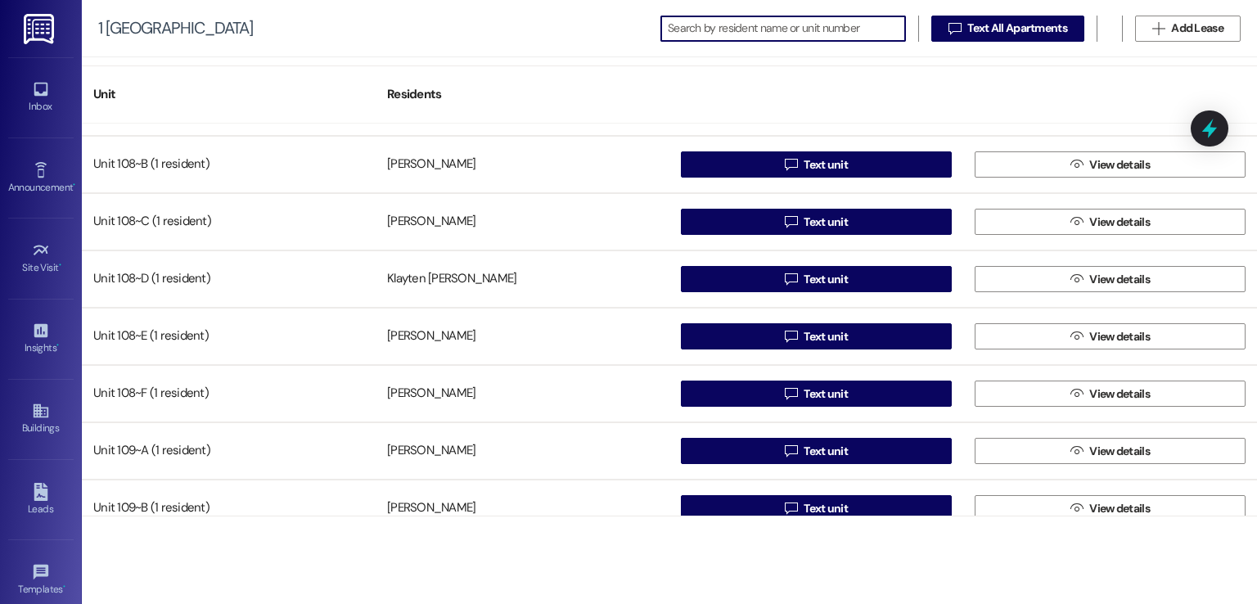
scroll to position [2455, 0]
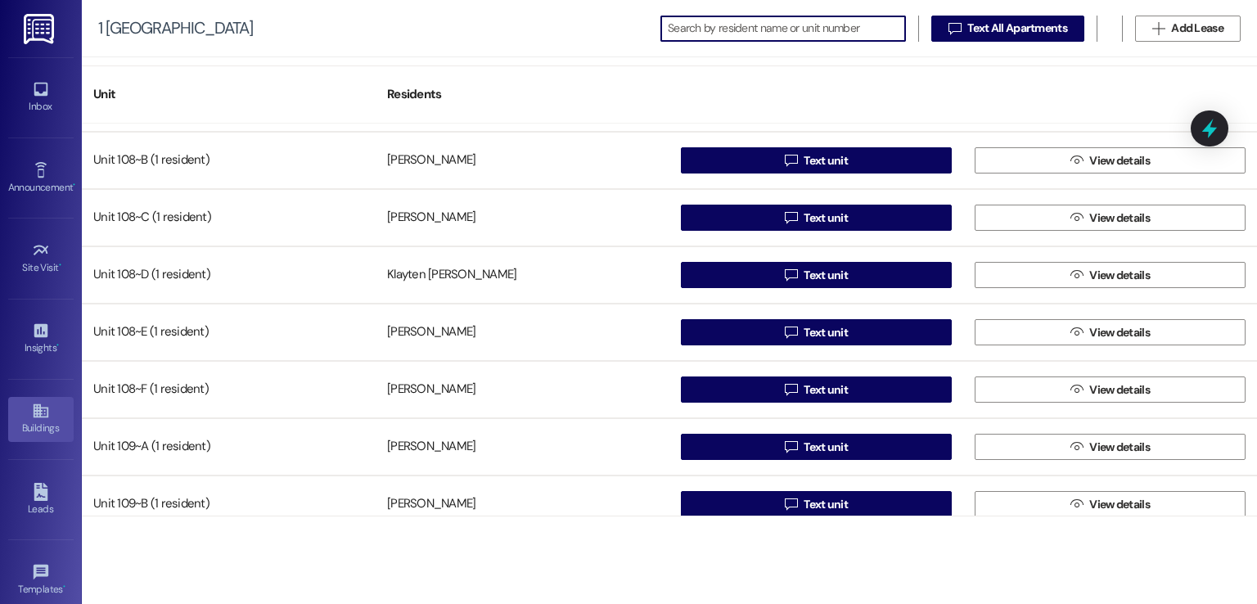
click at [36, 417] on icon at bounding box center [41, 411] width 18 height 18
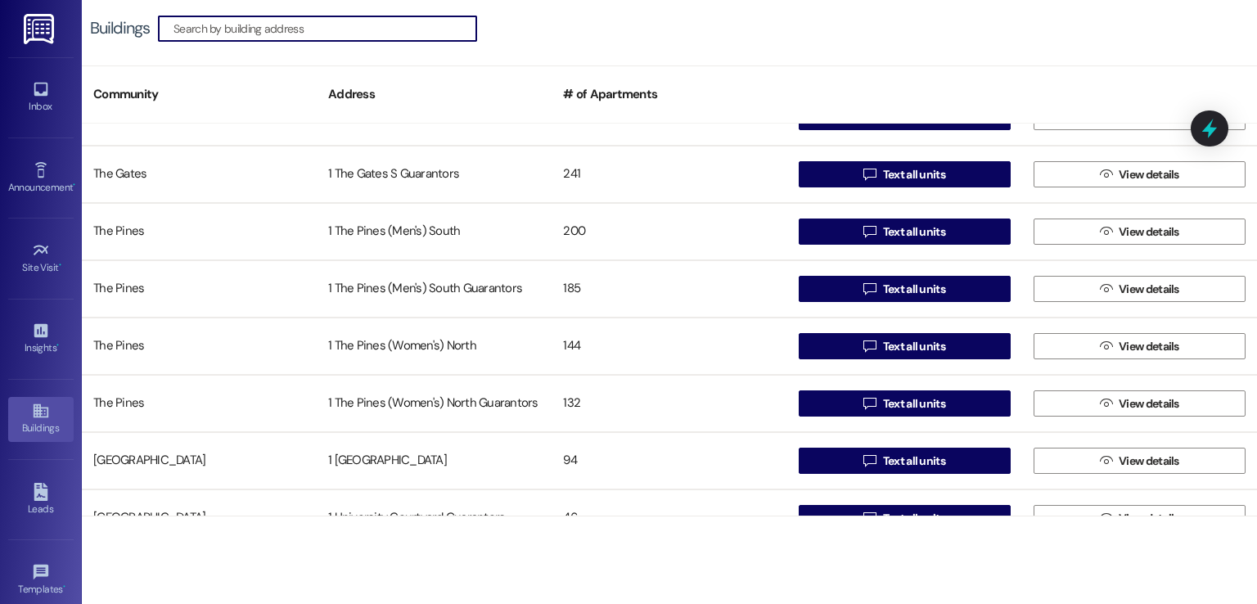
scroll to position [3109, 0]
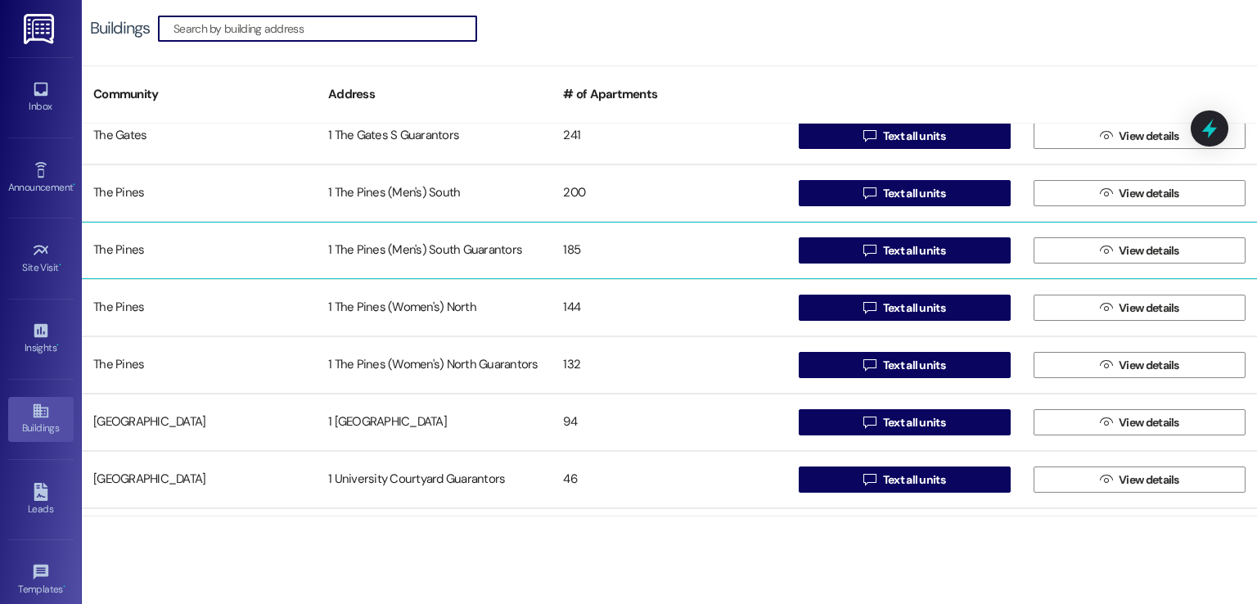
click at [369, 246] on div "1 The Pines (Men's) South Guarantors" at bounding box center [434, 250] width 235 height 33
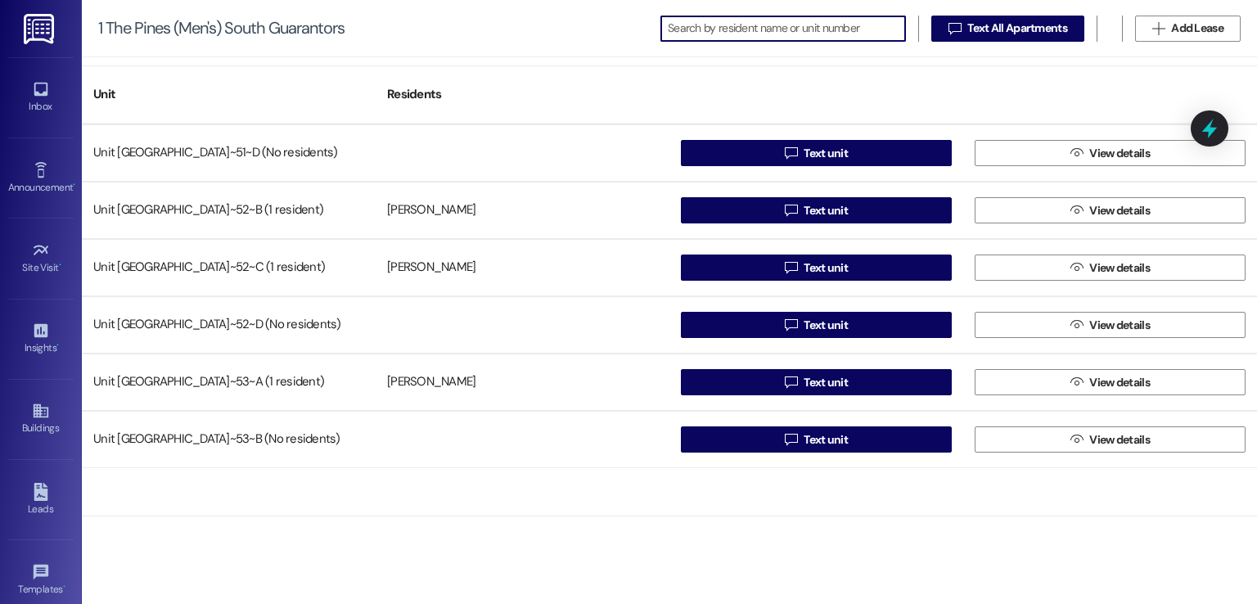
scroll to position [5155, 0]
